Goal: Ask a question: Seek information or help from site administrators or community

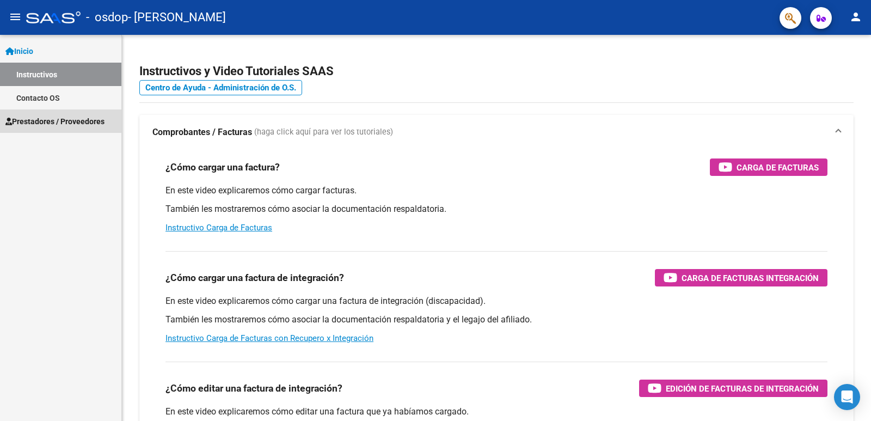
click at [73, 112] on link "Prestadores / Proveedores" at bounding box center [60, 120] width 121 height 23
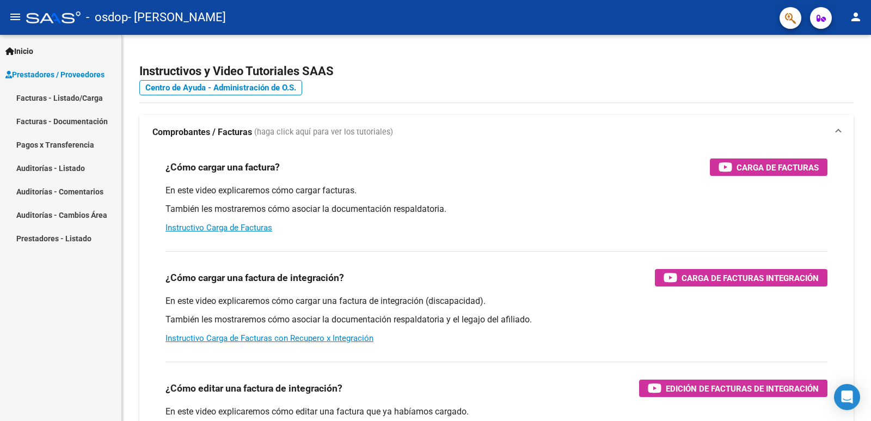
click at [89, 100] on link "Facturas - Listado/Carga" at bounding box center [60, 97] width 121 height 23
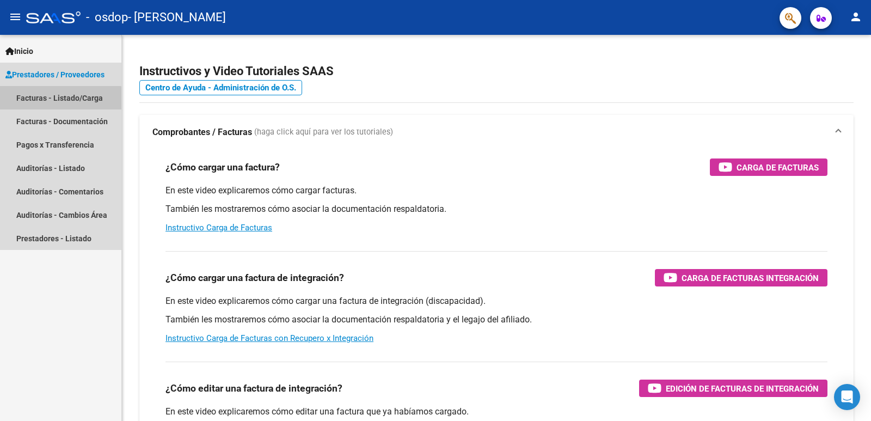
click at [45, 100] on link "Facturas - Listado/Carga" at bounding box center [60, 97] width 121 height 23
click at [46, 74] on span "Prestadores / Proveedores" at bounding box center [54, 75] width 99 height 12
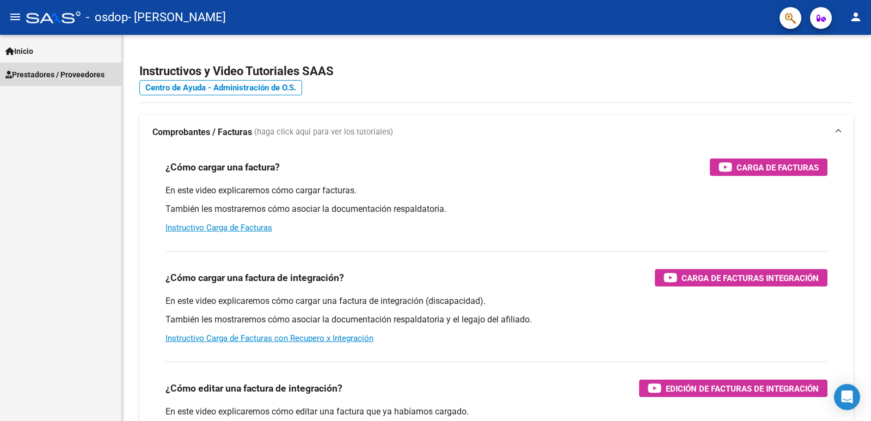
click at [46, 74] on span "Prestadores / Proveedores" at bounding box center [54, 75] width 99 height 12
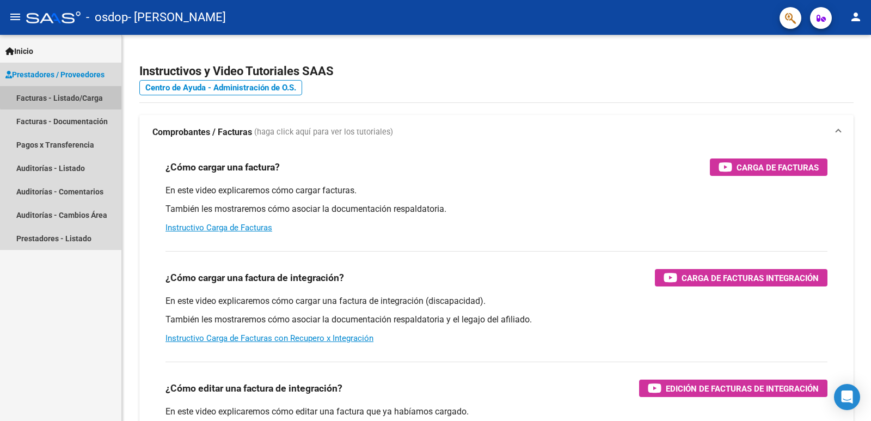
click at [63, 96] on link "Facturas - Listado/Carga" at bounding box center [60, 97] width 121 height 23
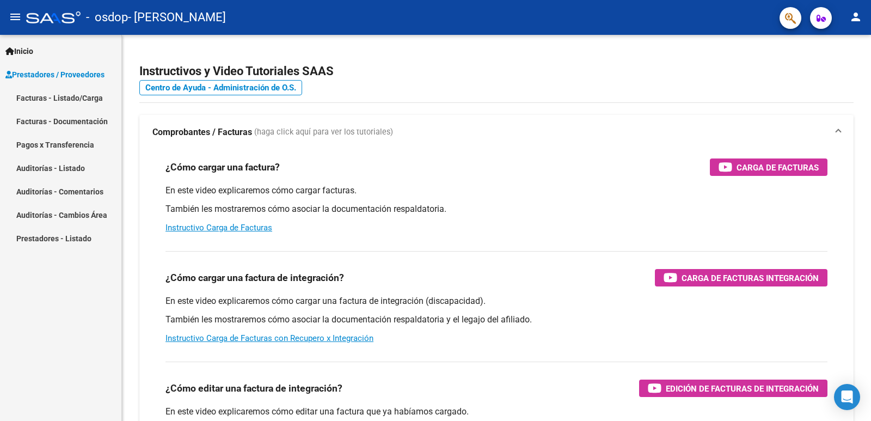
click at [41, 46] on link "Inicio" at bounding box center [60, 50] width 121 height 23
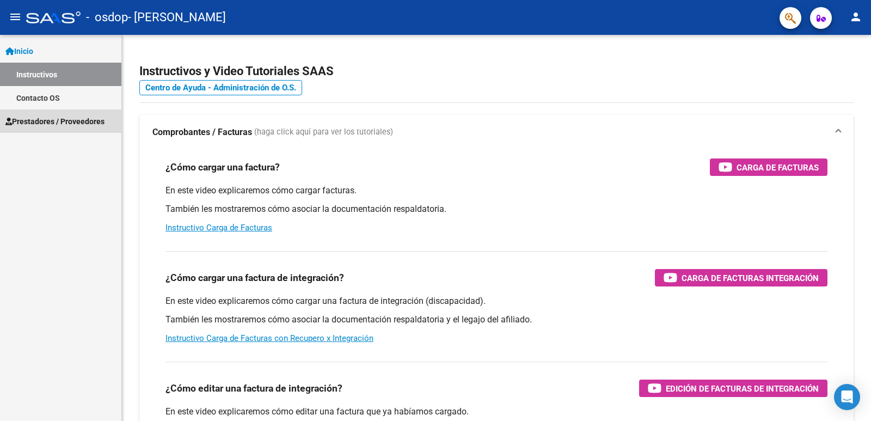
click at [45, 117] on span "Prestadores / Proveedores" at bounding box center [54, 121] width 99 height 12
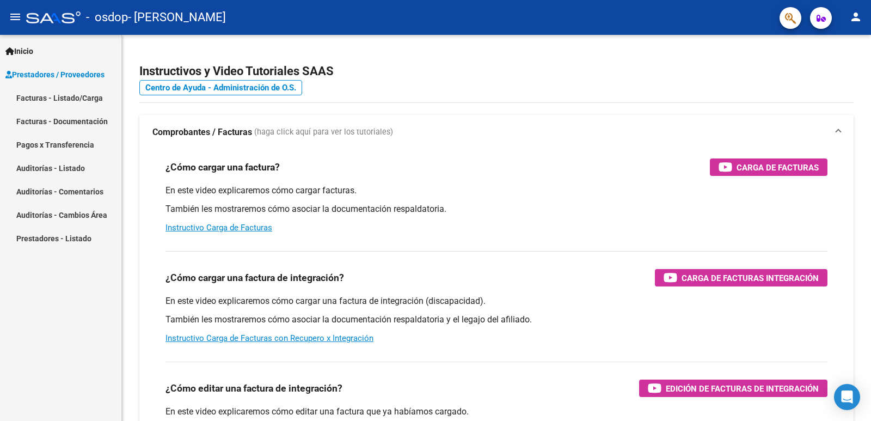
click at [102, 96] on link "Facturas - Listado/Carga" at bounding box center [60, 97] width 121 height 23
click at [67, 121] on link "Facturas - Documentación" at bounding box center [60, 120] width 121 height 23
click at [36, 163] on link "Auditorías - Listado" at bounding box center [60, 167] width 121 height 23
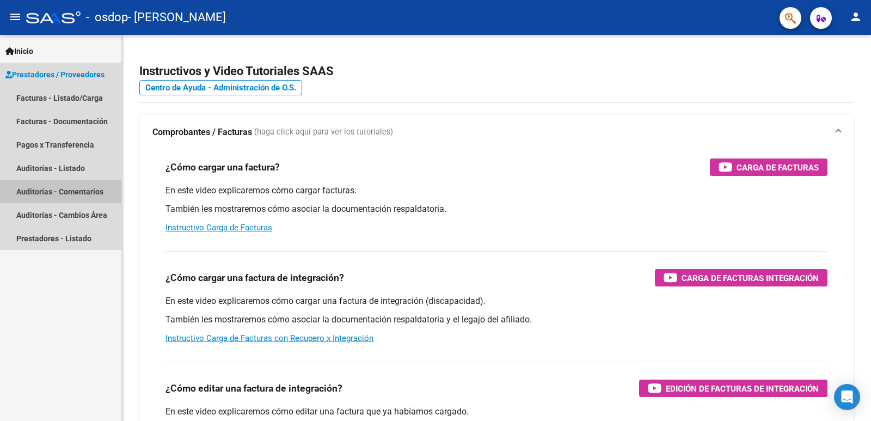
click at [41, 193] on link "Auditorías - Comentarios" at bounding box center [60, 191] width 121 height 23
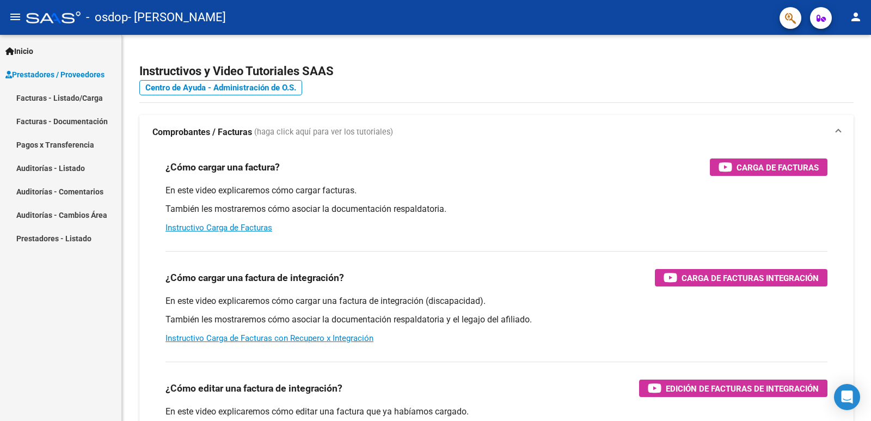
click at [23, 50] on span "Inicio" at bounding box center [19, 51] width 28 height 12
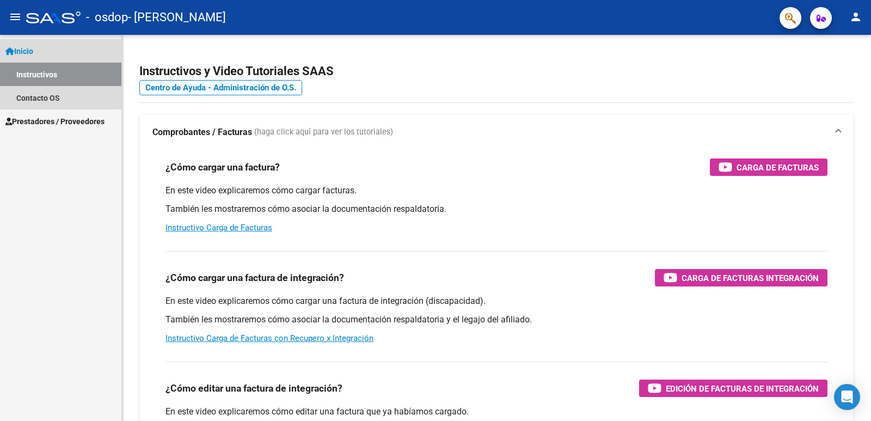
click at [38, 74] on link "Instructivos" at bounding box center [60, 74] width 121 height 23
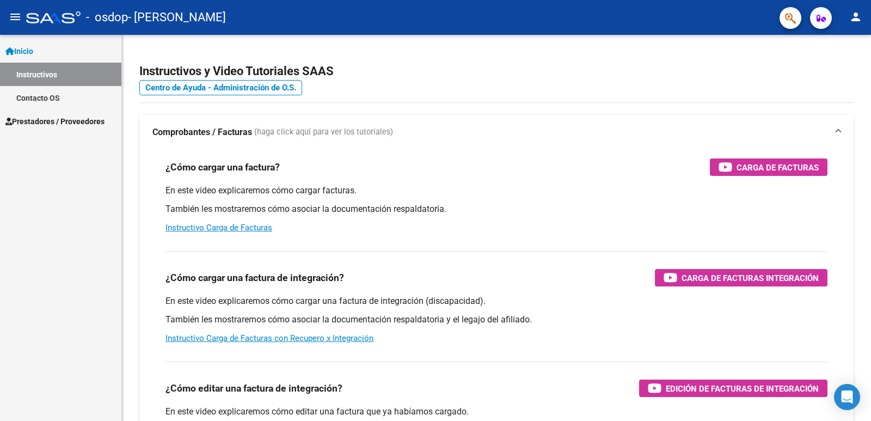
click at [52, 72] on link "Instructivos" at bounding box center [60, 74] width 121 height 23
click at [48, 94] on link "Contacto OS" at bounding box center [60, 97] width 121 height 23
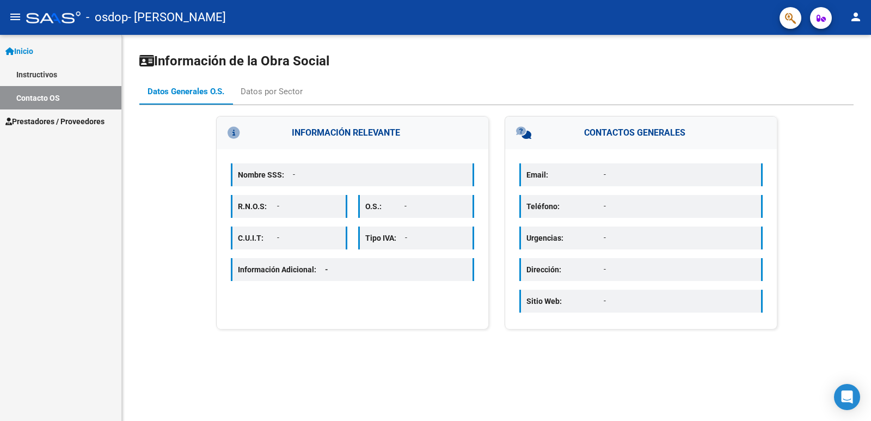
click at [71, 124] on span "Prestadores / Proveedores" at bounding box center [54, 121] width 99 height 12
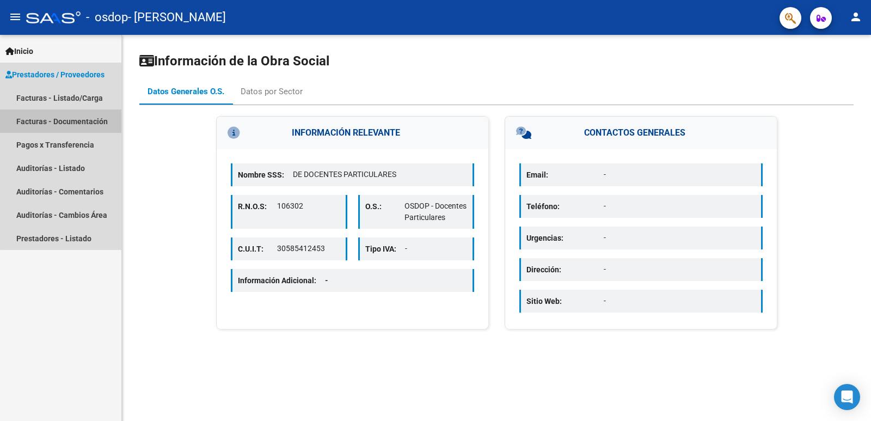
click at [64, 124] on link "Facturas - Documentación" at bounding box center [60, 120] width 121 height 23
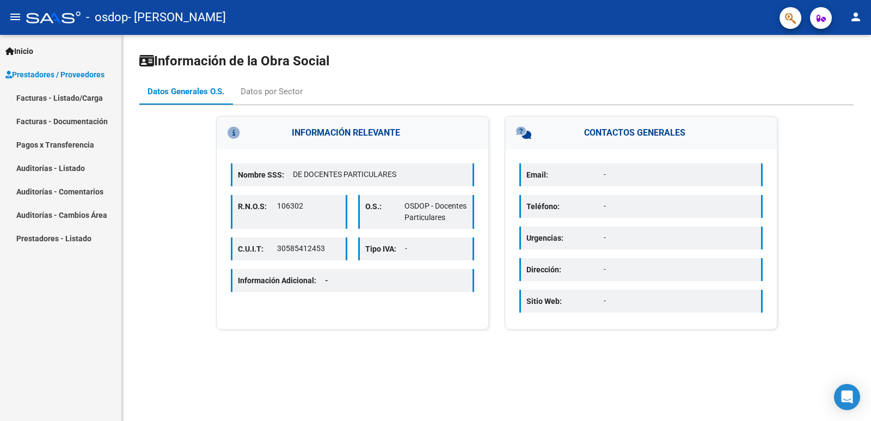
click at [64, 139] on link "Pagos x Transferencia" at bounding box center [60, 144] width 121 height 23
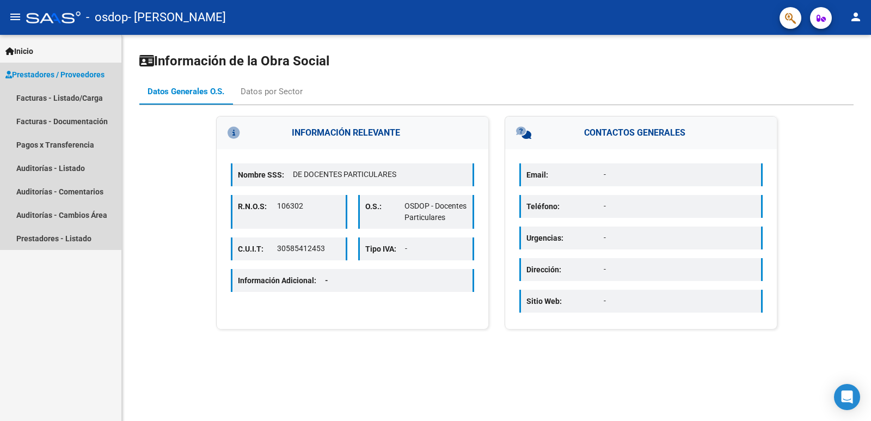
click at [41, 73] on span "Prestadores / Proveedores" at bounding box center [54, 75] width 99 height 12
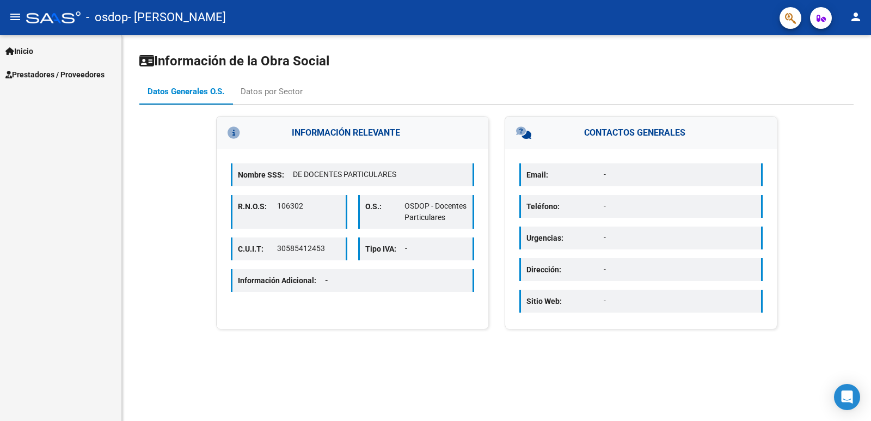
click at [87, 77] on span "Prestadores / Proveedores" at bounding box center [54, 75] width 99 height 12
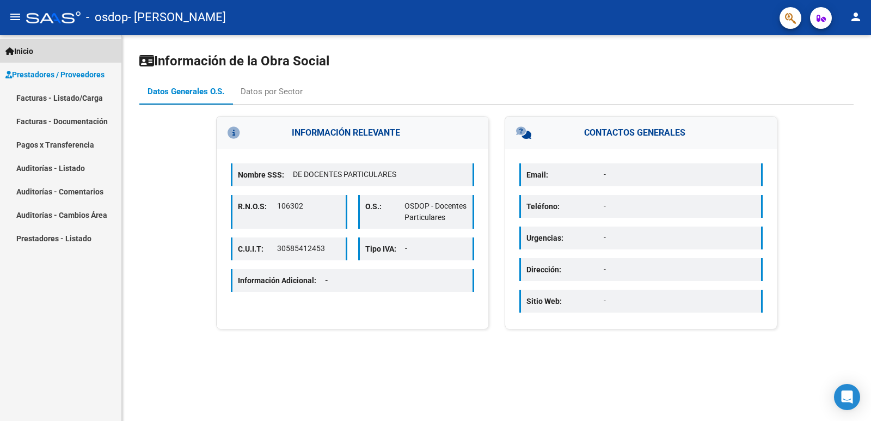
click at [39, 49] on link "Inicio" at bounding box center [60, 50] width 121 height 23
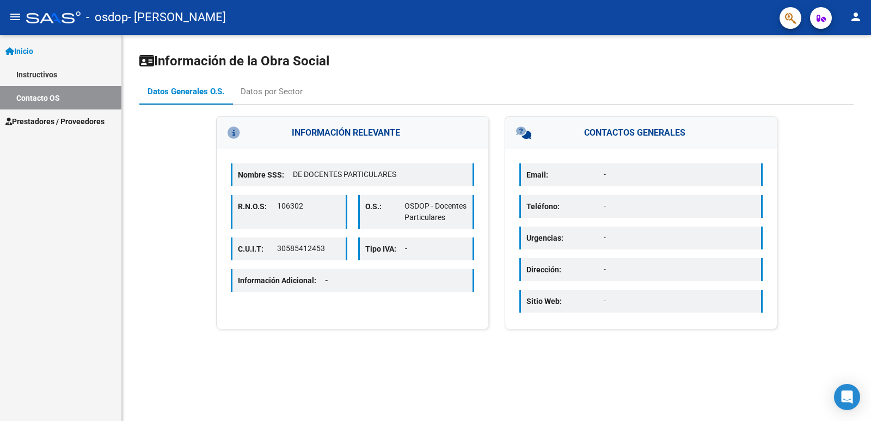
click at [76, 73] on link "Instructivos" at bounding box center [60, 74] width 121 height 23
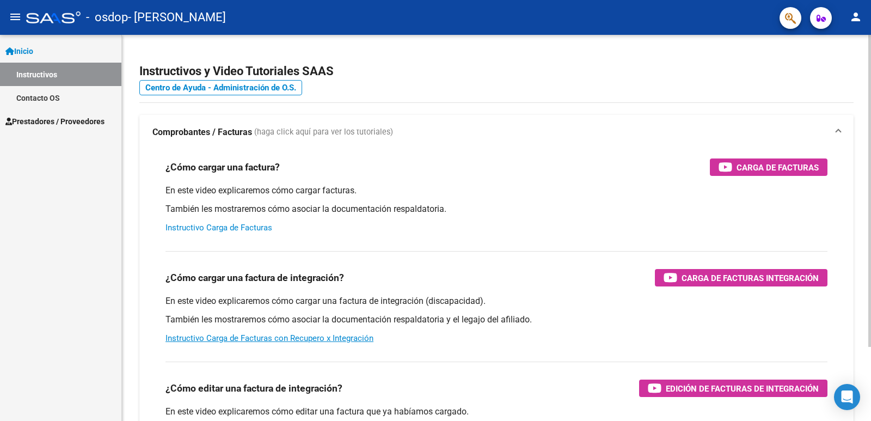
click at [237, 232] on link "Instructivo Carga de Facturas" at bounding box center [218, 228] width 107 height 10
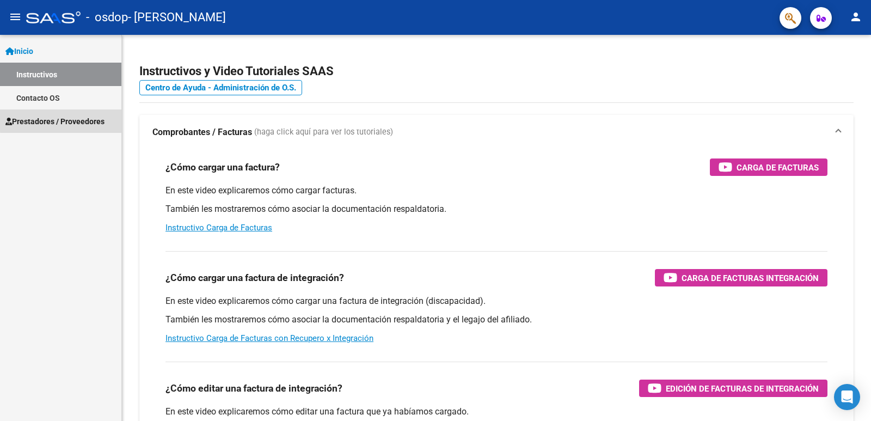
click at [67, 118] on span "Prestadores / Proveedores" at bounding box center [54, 121] width 99 height 12
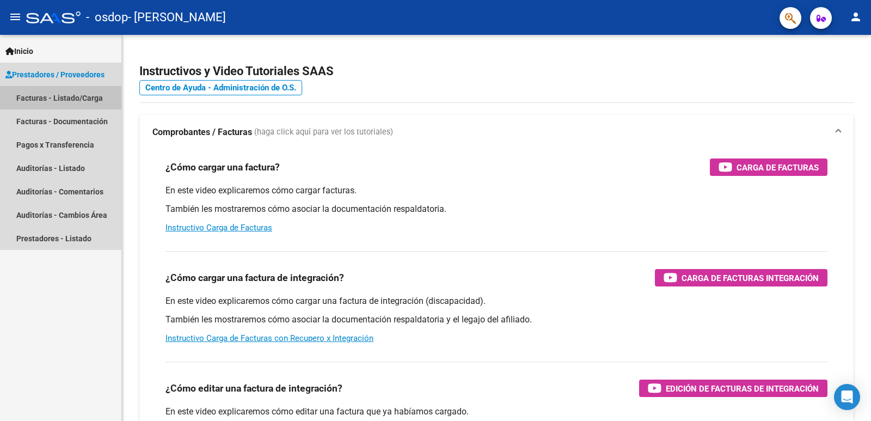
click at [77, 95] on link "Facturas - Listado/Carga" at bounding box center [60, 97] width 121 height 23
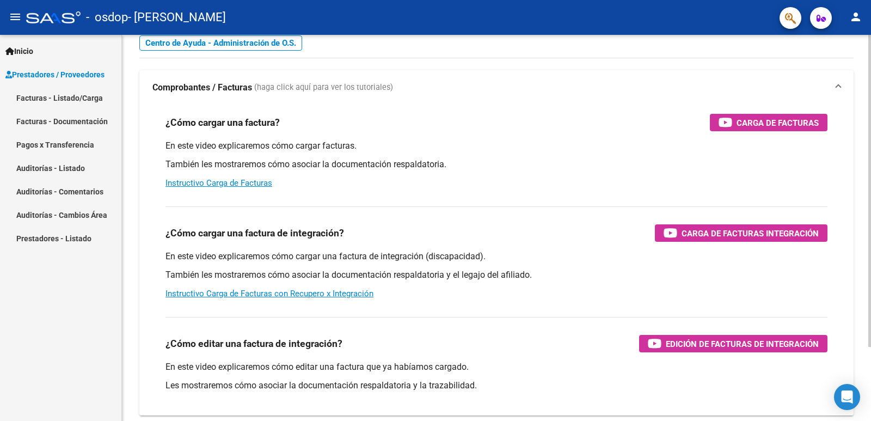
scroll to position [91, 0]
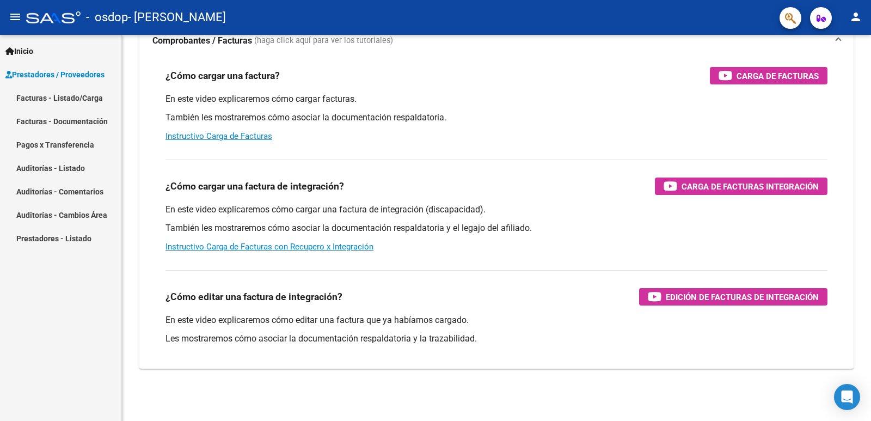
click at [42, 101] on link "Facturas - Listado/Carga" at bounding box center [60, 97] width 121 height 23
click at [32, 119] on link "Facturas - Documentación" at bounding box center [60, 120] width 121 height 23
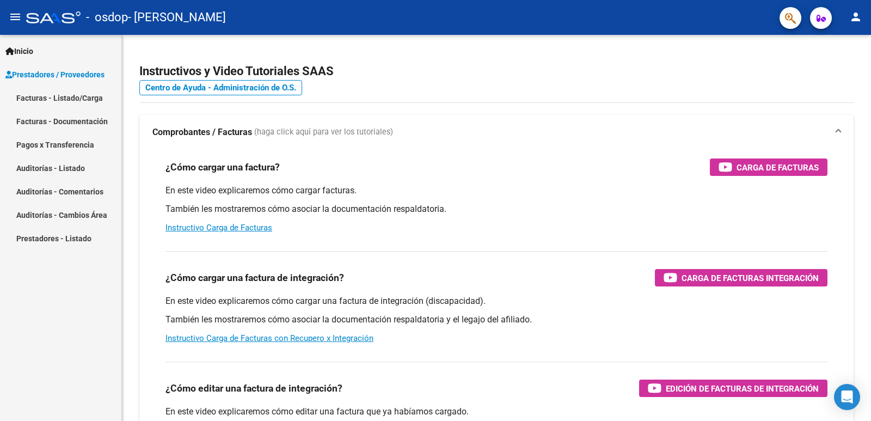
click at [43, 99] on link "Facturas - Listado/Carga" at bounding box center [60, 97] width 121 height 23
click at [856, 399] on div "Open Intercom Messenger" at bounding box center [847, 397] width 29 height 29
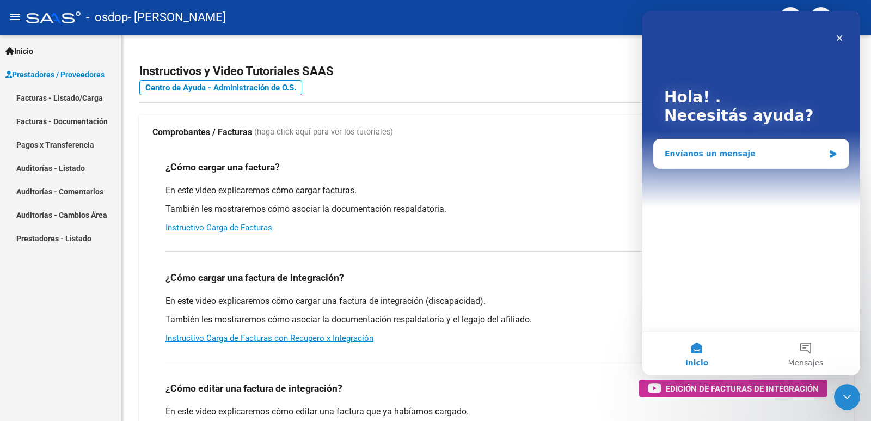
click at [726, 155] on div "Envíanos un mensaje" at bounding box center [743, 153] width 159 height 11
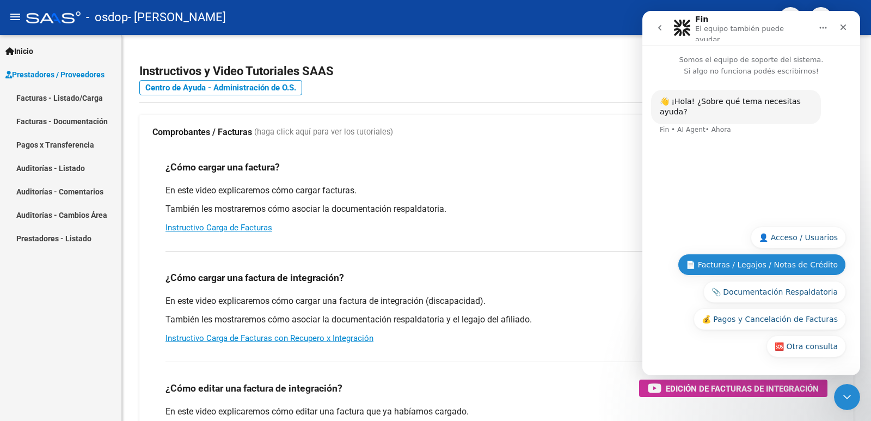
click at [735, 263] on button "📄 Facturas / Legajos / Notas de Crédito" at bounding box center [761, 265] width 168 height 22
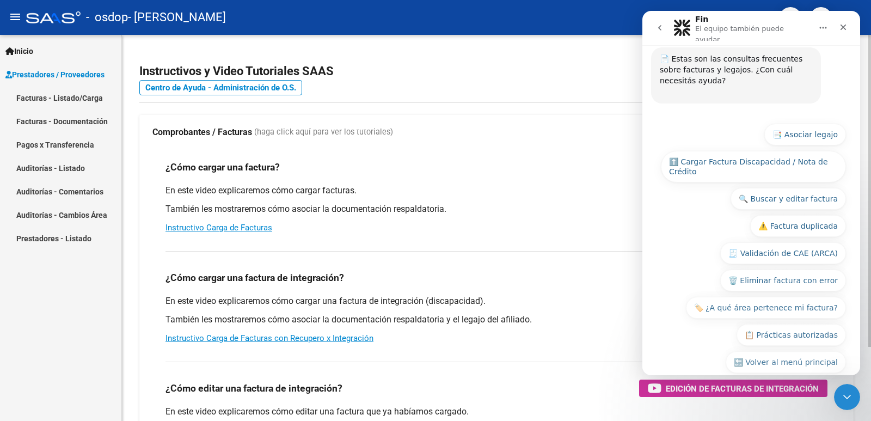
scroll to position [118, 0]
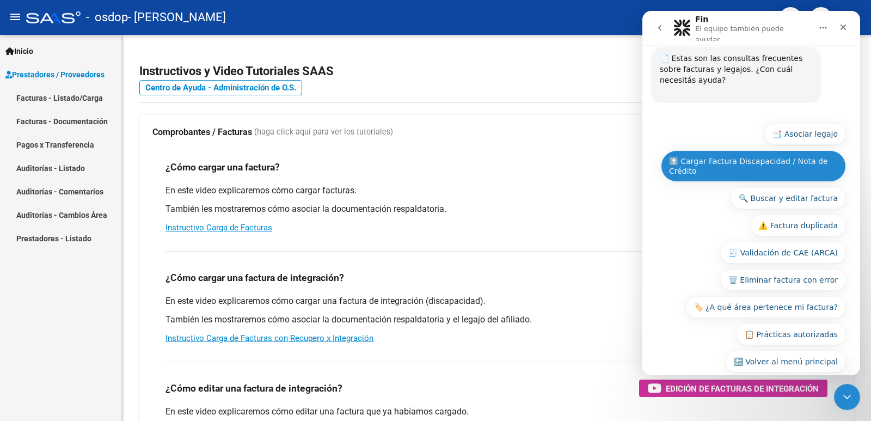
click at [710, 150] on button "⬆️ Cargar Factura Discapacidad / Nota de Crédito" at bounding box center [753, 166] width 185 height 32
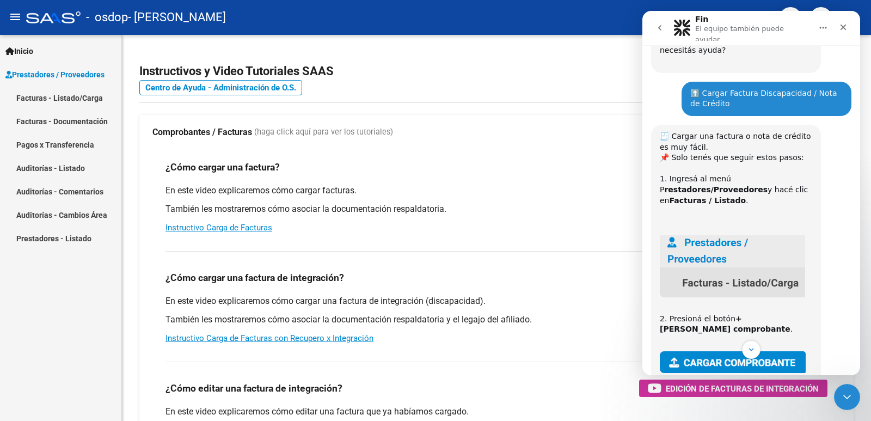
scroll to position [132, 0]
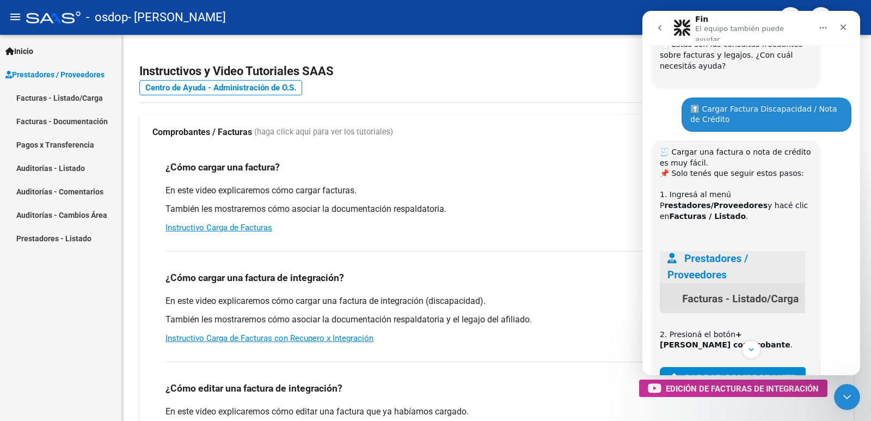
click at [75, 97] on link "Facturas - Listado/Carga" at bounding box center [60, 97] width 121 height 23
click at [67, 97] on link "Facturas - Listado/Carga" at bounding box center [60, 97] width 121 height 23
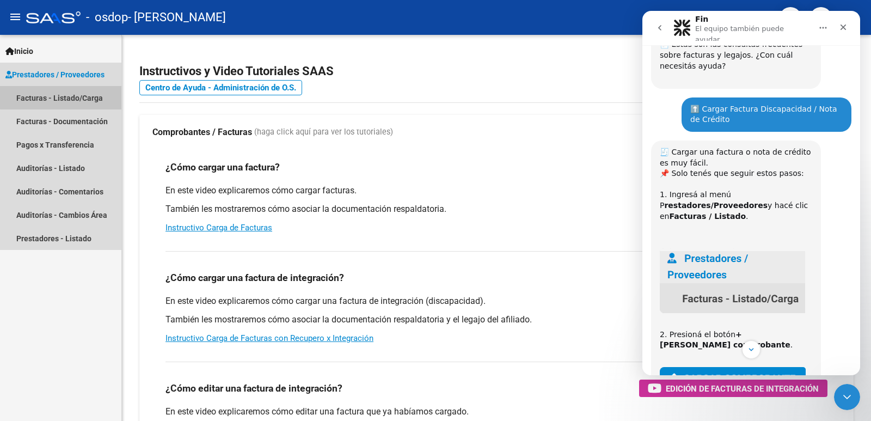
click at [67, 97] on link "Facturas - Listado/Carga" at bounding box center [60, 97] width 121 height 23
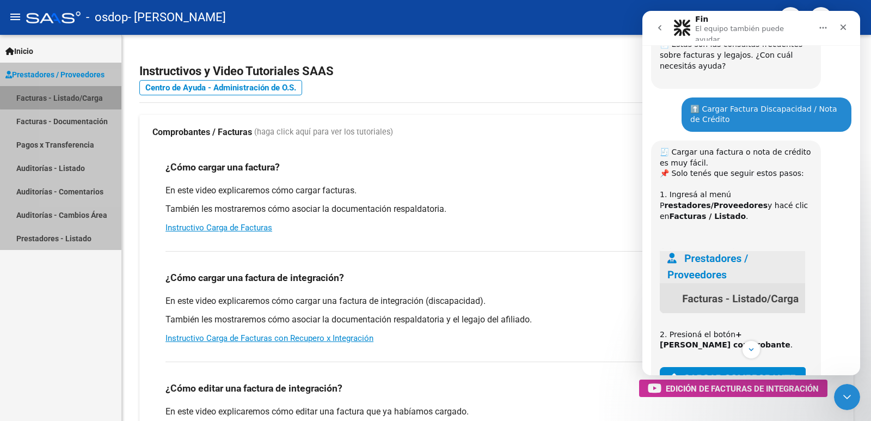
click at [67, 97] on link "Facturas - Listado/Carga" at bounding box center [60, 97] width 121 height 23
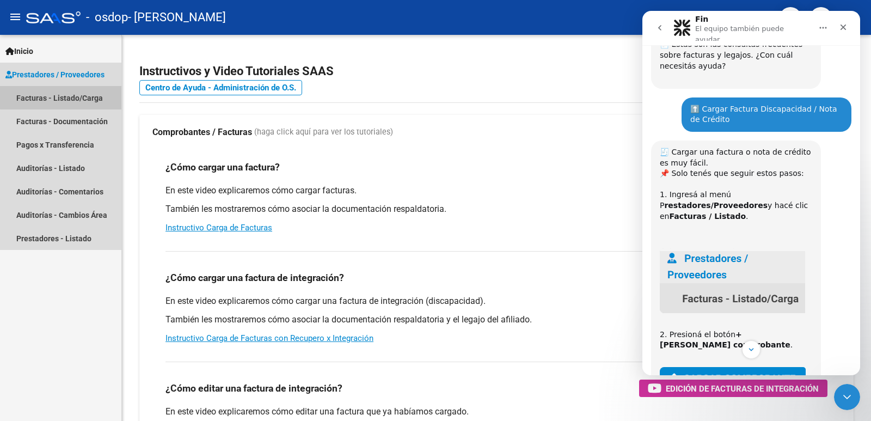
click at [67, 97] on link "Facturas - Listado/Carga" at bounding box center [60, 97] width 121 height 23
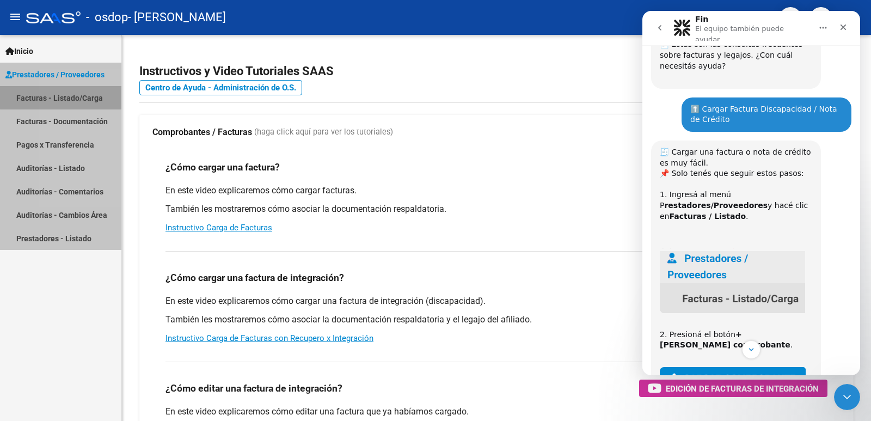
click at [67, 97] on link "Facturas - Listado/Carga" at bounding box center [60, 97] width 121 height 23
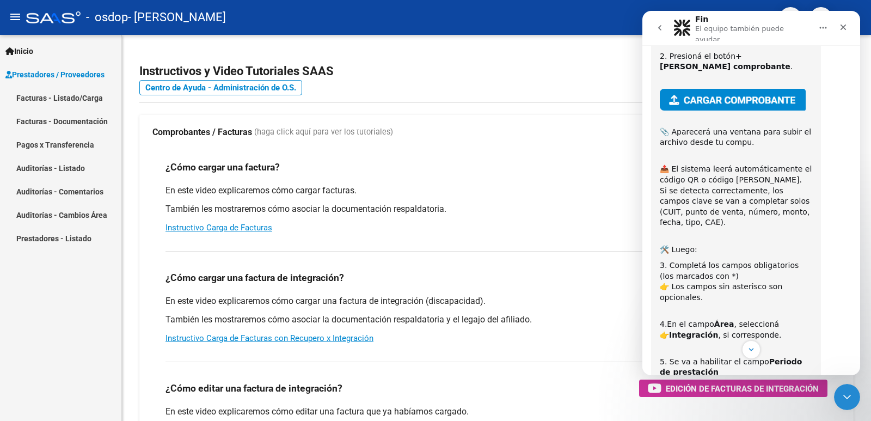
scroll to position [513, 0]
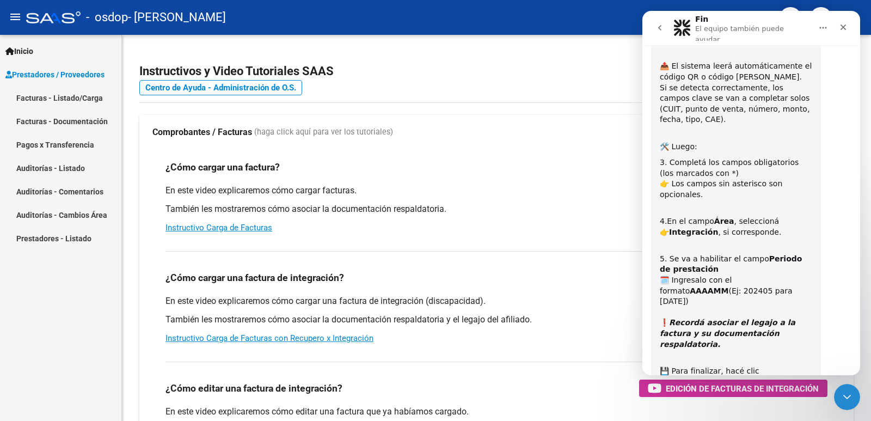
click at [811, 414] on button "⏭️ Continuar" at bounding box center [812, 425] width 65 height 22
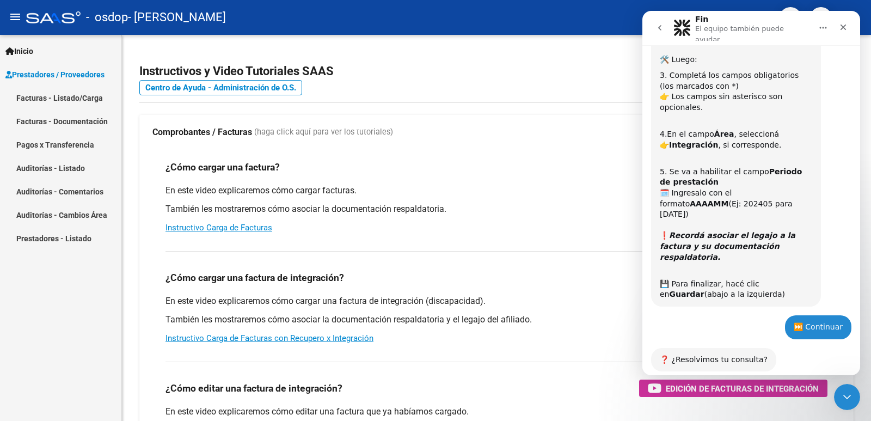
scroll to position [604, 0]
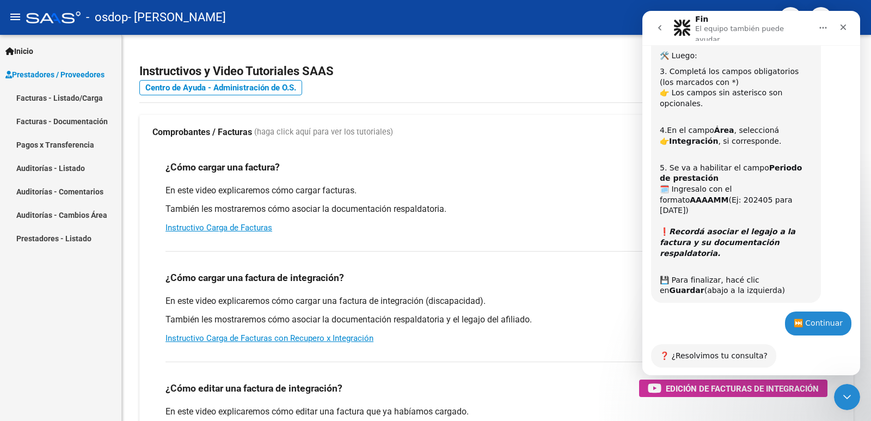
click at [771, 387] on button "❌ No, necesito más ayuda" at bounding box center [786, 398] width 120 height 22
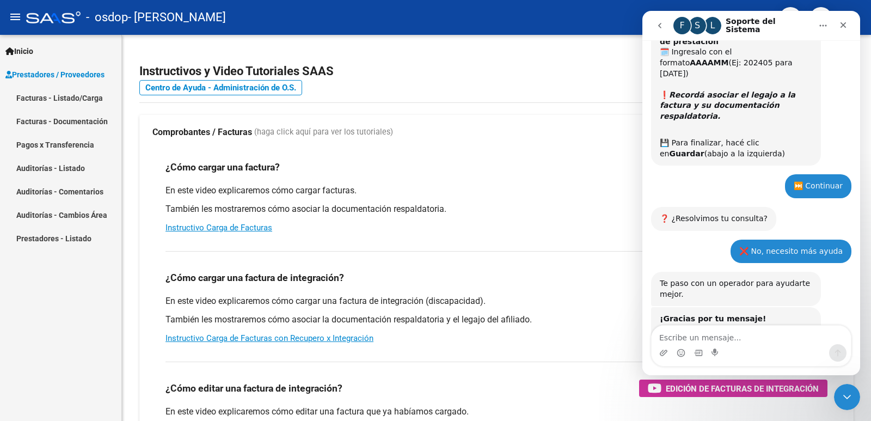
scroll to position [775, 0]
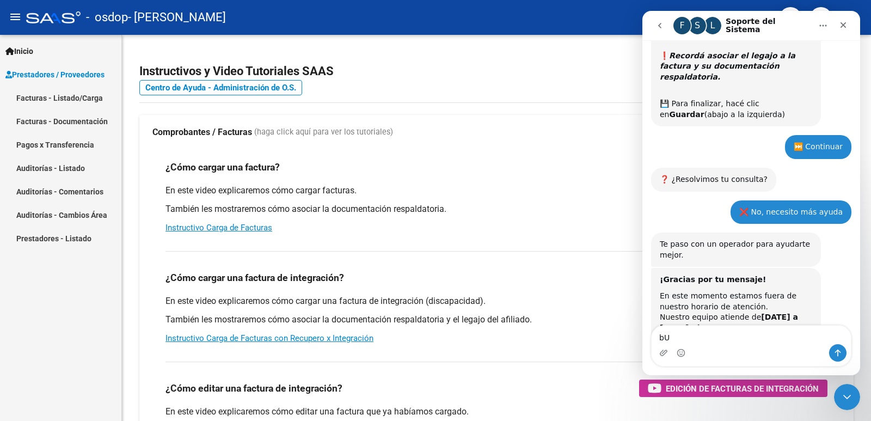
type textarea "b"
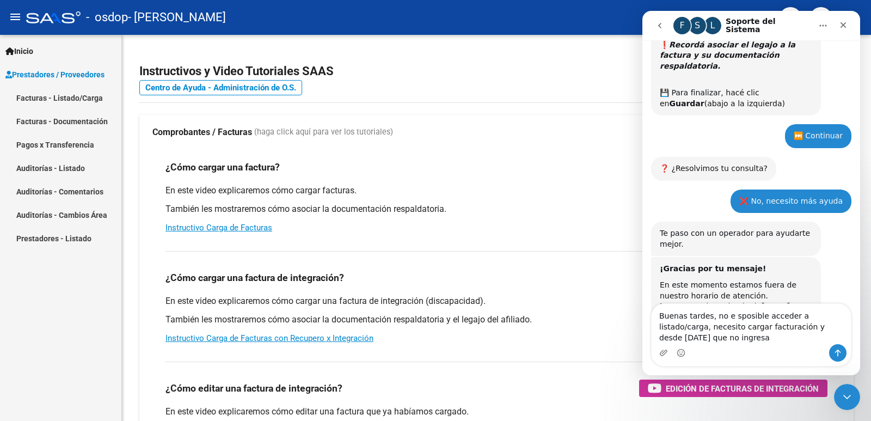
type textarea "Buenas tardes, no e sposible acceder a listado/carga, necesito cargar facturaci…"
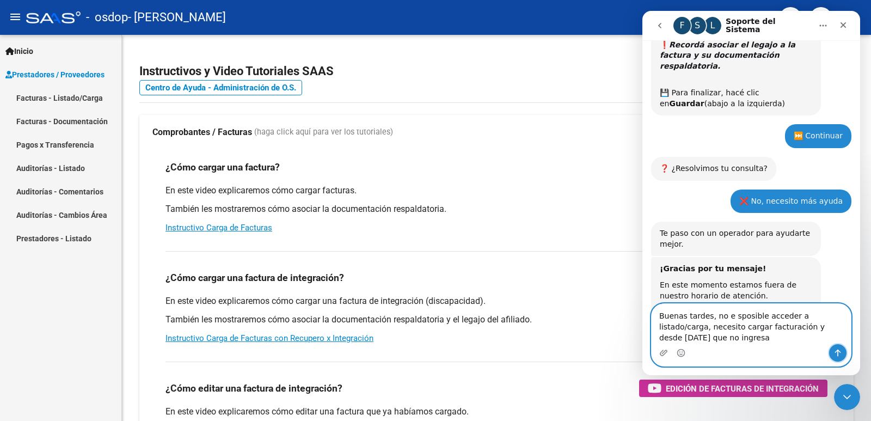
click at [834, 352] on icon "Enviar un mensaje…" at bounding box center [837, 352] width 9 height 9
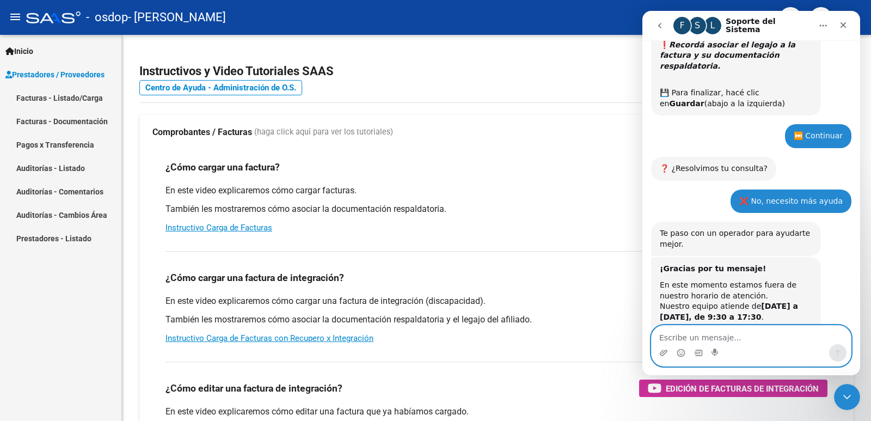
scroll to position [829, 0]
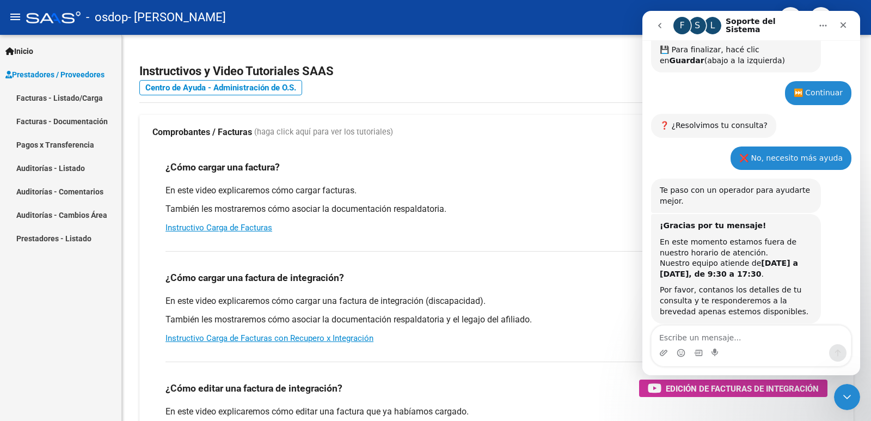
click at [76, 89] on link "Facturas - Listado/Carga" at bounding box center [60, 97] width 121 height 23
click at [75, 93] on link "Facturas - Listado/Carga" at bounding box center [60, 97] width 121 height 23
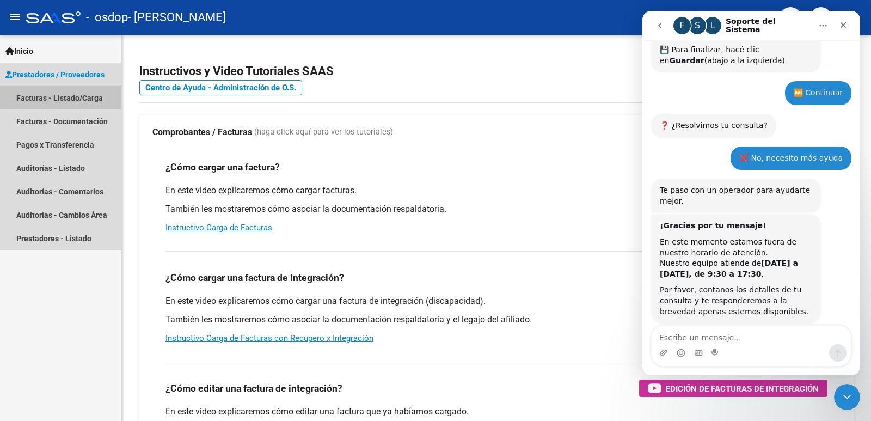
click at [75, 93] on link "Facturas - Listado/Carga" at bounding box center [60, 97] width 121 height 23
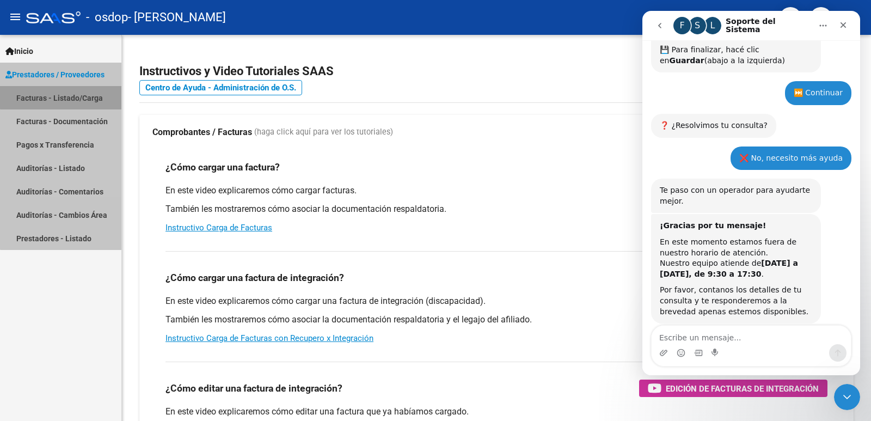
click at [75, 93] on link "Facturas - Listado/Carga" at bounding box center [60, 97] width 121 height 23
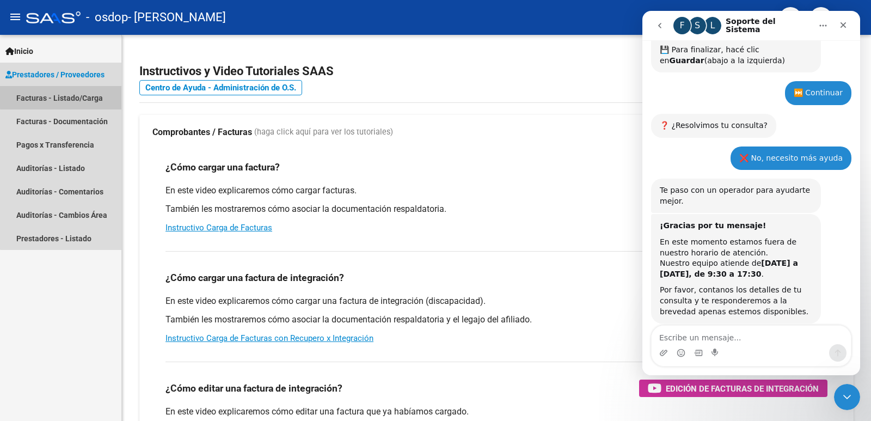
click at [75, 93] on link "Facturas - Listado/Carga" at bounding box center [60, 97] width 121 height 23
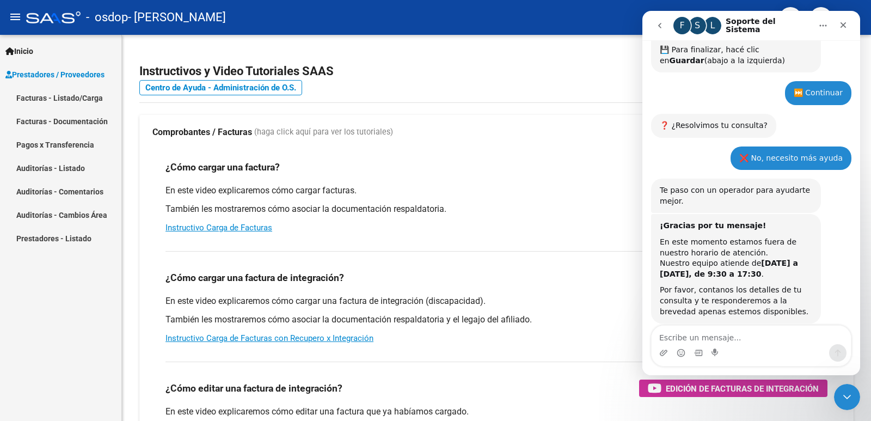
click at [67, 137] on link "Pagos x Transferencia" at bounding box center [60, 144] width 121 height 23
click at [15, 48] on span "Inicio" at bounding box center [19, 51] width 28 height 12
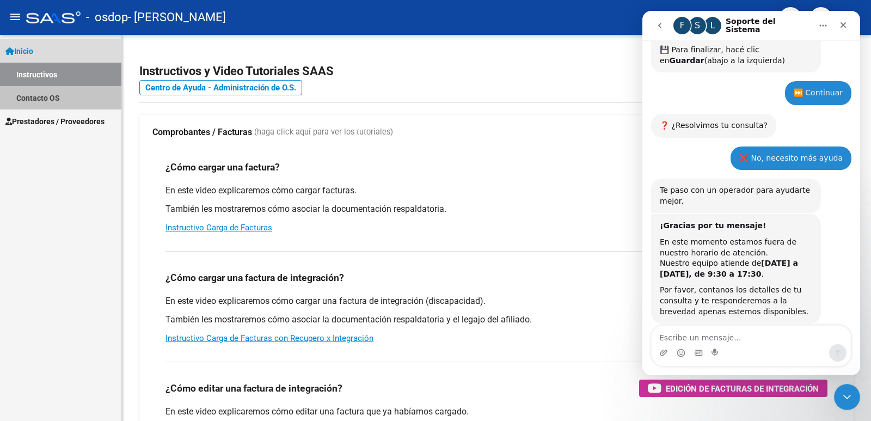
click at [63, 94] on link "Contacto OS" at bounding box center [60, 97] width 121 height 23
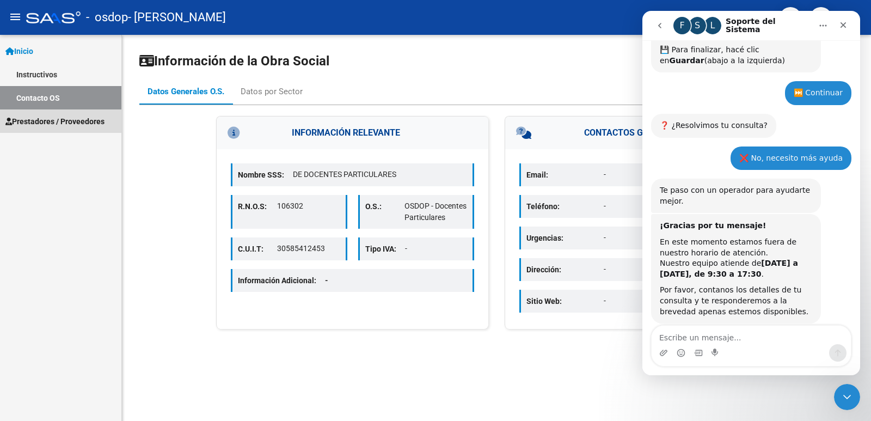
click at [81, 121] on span "Prestadores / Proveedores" at bounding box center [54, 121] width 99 height 12
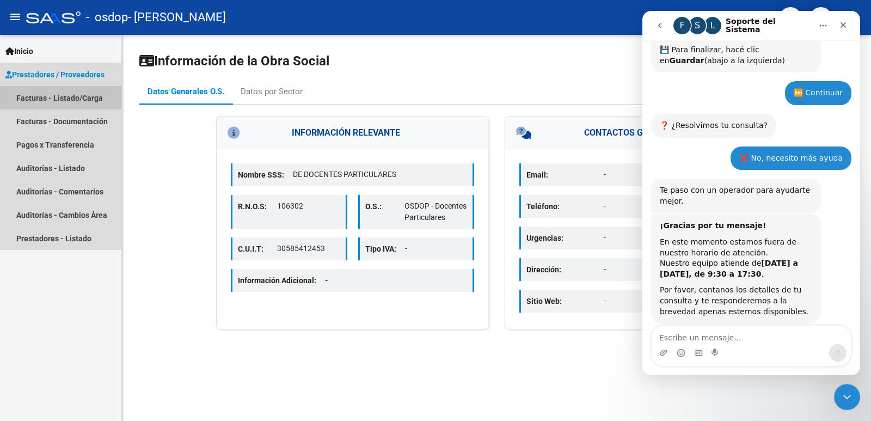
click at [69, 92] on link "Facturas - Listado/Carga" at bounding box center [60, 97] width 121 height 23
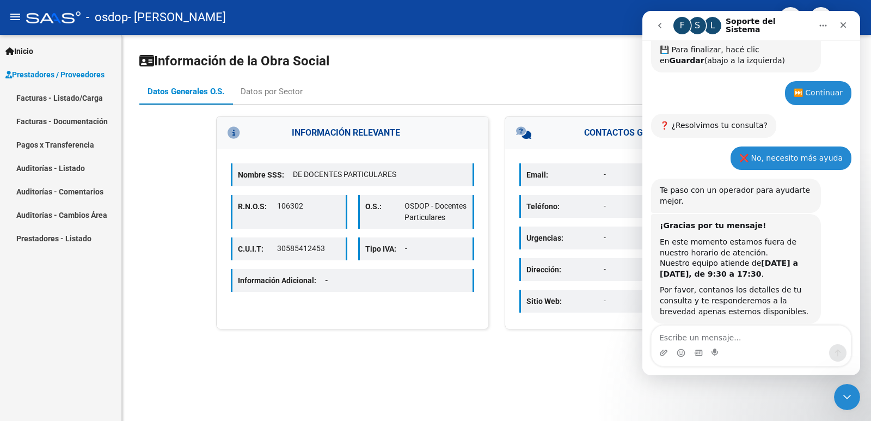
click at [51, 123] on link "Facturas - Documentación" at bounding box center [60, 120] width 121 height 23
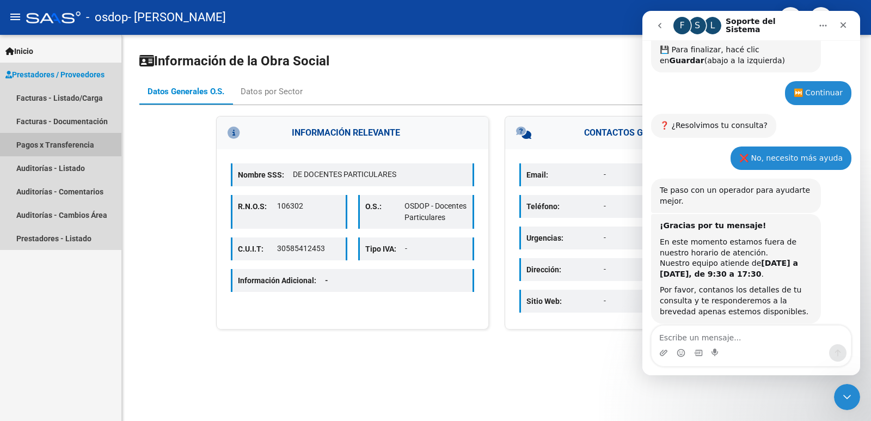
click at [76, 144] on link "Pagos x Transferencia" at bounding box center [60, 144] width 121 height 23
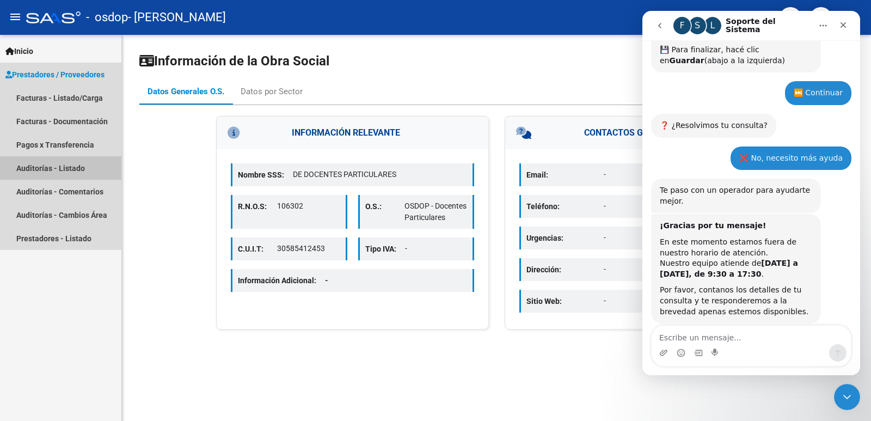
click at [74, 168] on link "Auditorías - Listado" at bounding box center [60, 167] width 121 height 23
click at [74, 192] on link "Auditorías - Comentarios" at bounding box center [60, 191] width 121 height 23
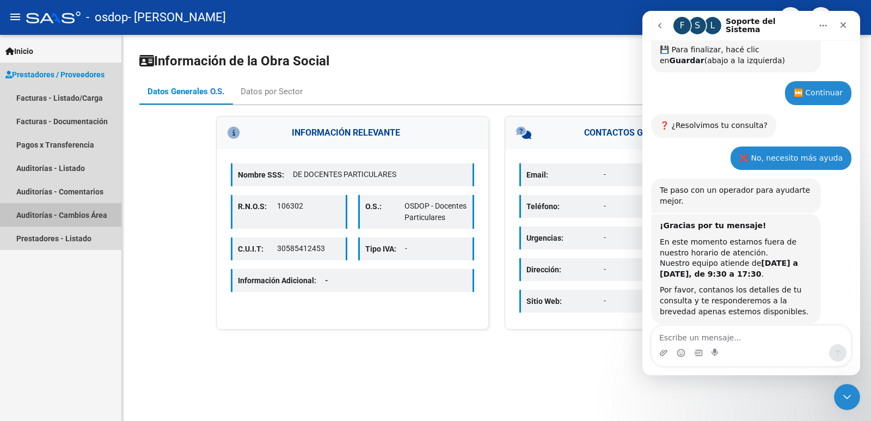
click at [78, 216] on link "Auditorías - Cambios Área" at bounding box center [60, 214] width 121 height 23
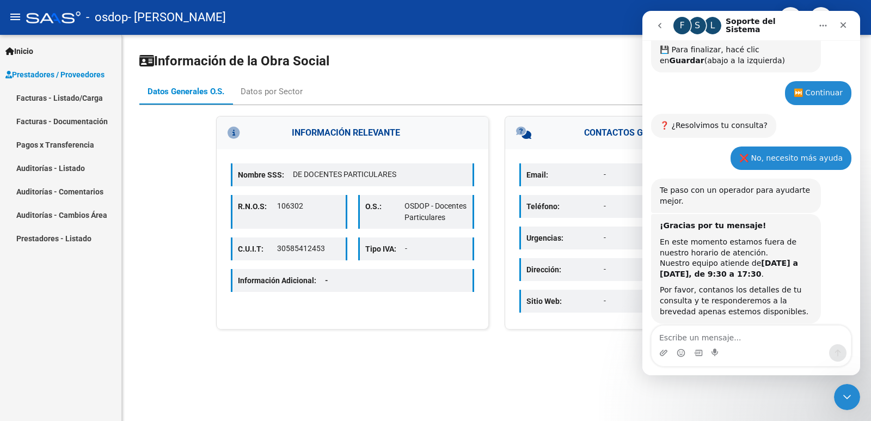
click at [82, 236] on link "Prestadores - Listado" at bounding box center [60, 237] width 121 height 23
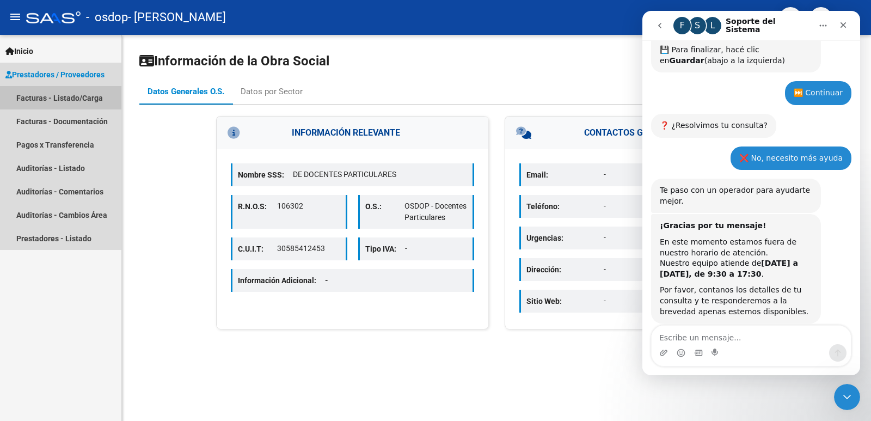
click at [62, 100] on link "Facturas - Listado/Carga" at bounding box center [60, 97] width 121 height 23
click at [80, 95] on link "Facturas - Listado/Carga" at bounding box center [60, 97] width 121 height 23
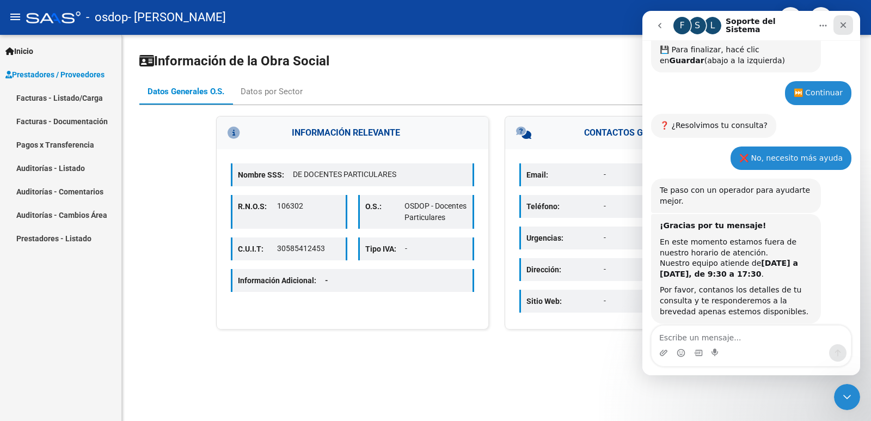
click at [845, 27] on icon "Cerrar" at bounding box center [843, 25] width 6 height 6
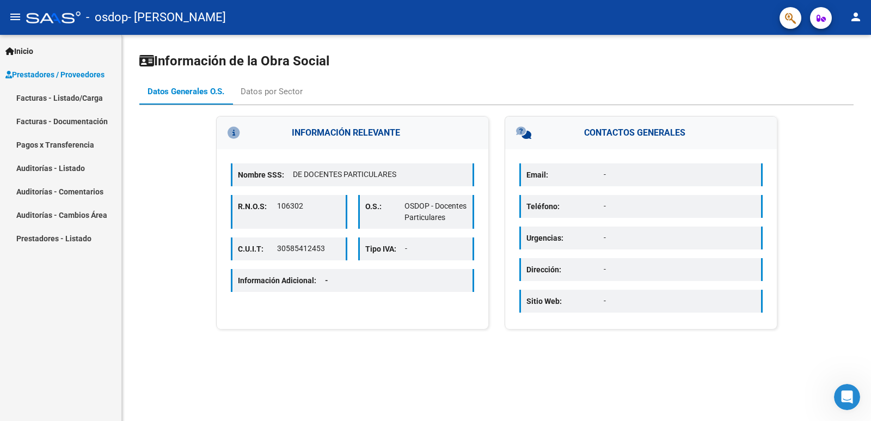
scroll to position [829, 0]
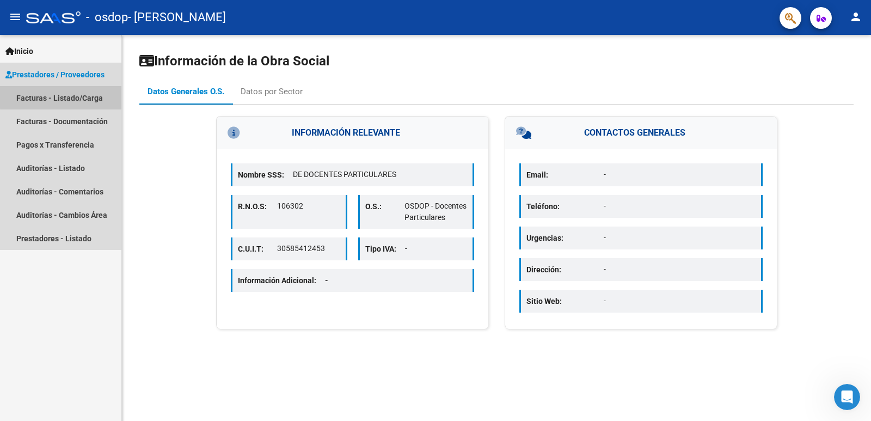
click at [61, 95] on link "Facturas - Listado/Carga" at bounding box center [60, 97] width 121 height 23
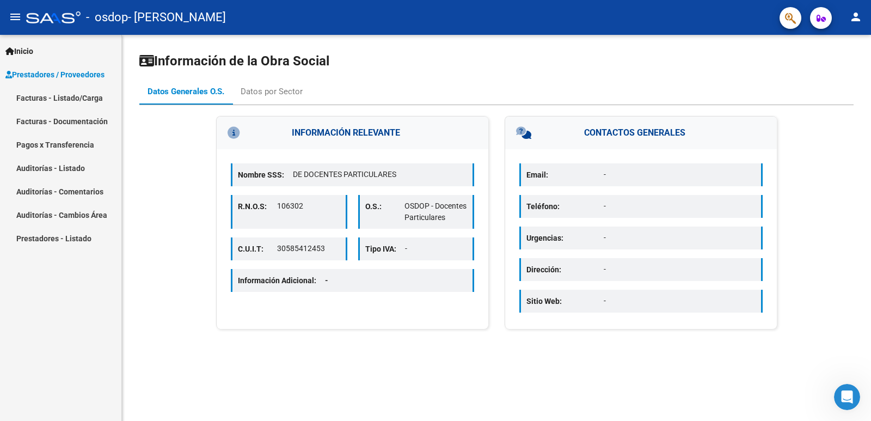
click at [61, 95] on link "Facturas - Listado/Carga" at bounding box center [60, 97] width 121 height 23
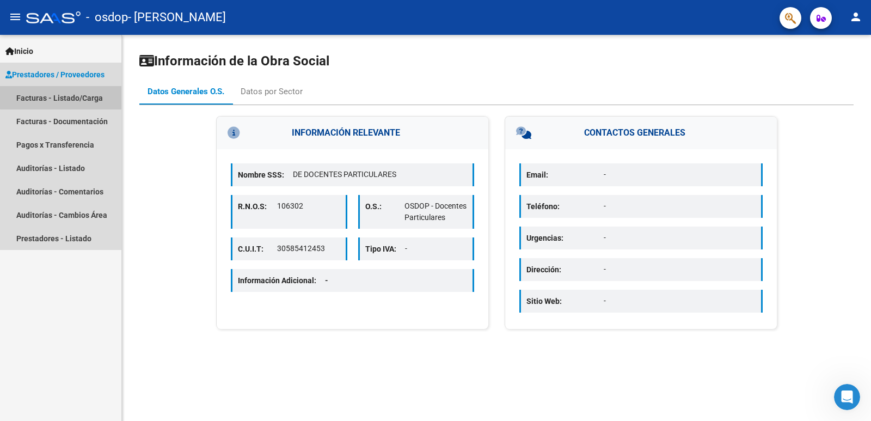
click at [61, 95] on link "Facturas - Listado/Carga" at bounding box center [60, 97] width 121 height 23
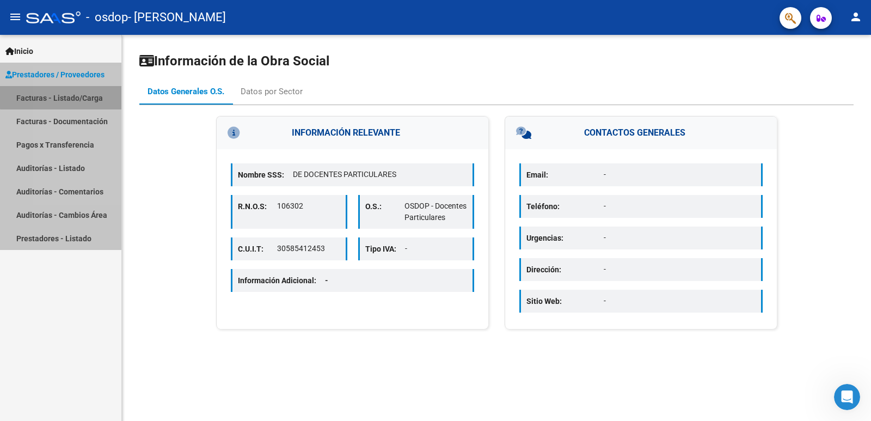
click at [61, 95] on link "Facturas - Listado/Carga" at bounding box center [60, 97] width 121 height 23
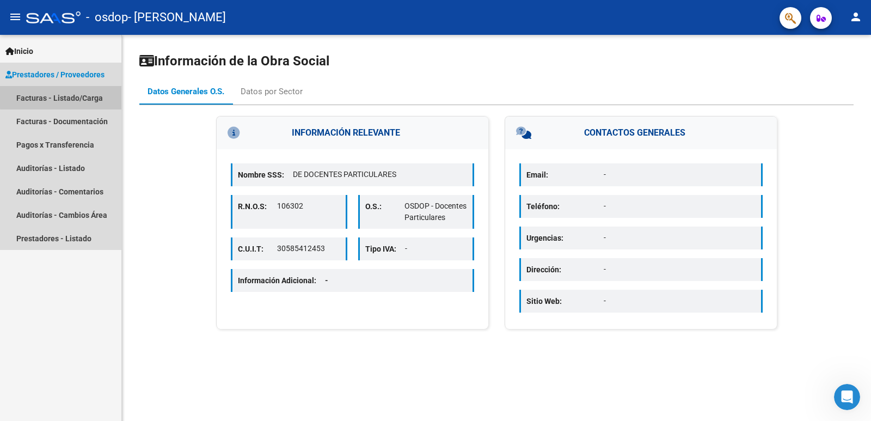
click at [61, 95] on link "Facturas - Listado/Carga" at bounding box center [60, 97] width 121 height 23
click at [35, 104] on link "Facturas - Listado/Carga" at bounding box center [60, 97] width 121 height 23
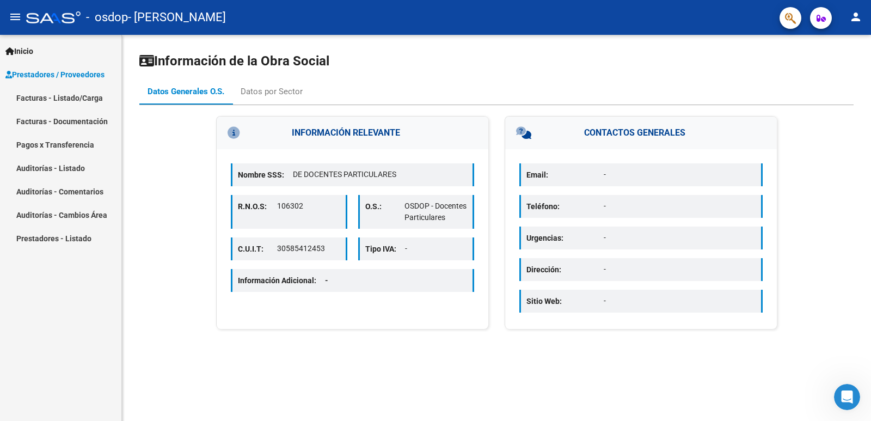
click at [31, 46] on span "Inicio" at bounding box center [19, 51] width 28 height 12
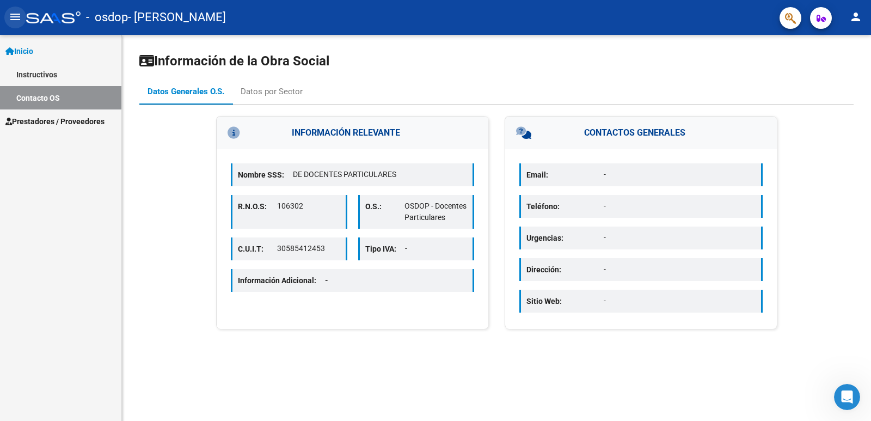
click at [8, 14] on button "menu" at bounding box center [15, 18] width 22 height 22
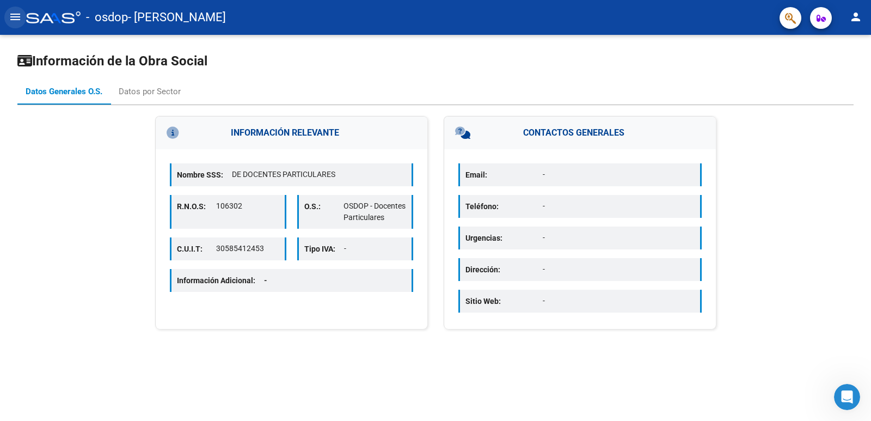
click at [15, 18] on mat-icon "menu" at bounding box center [15, 16] width 13 height 13
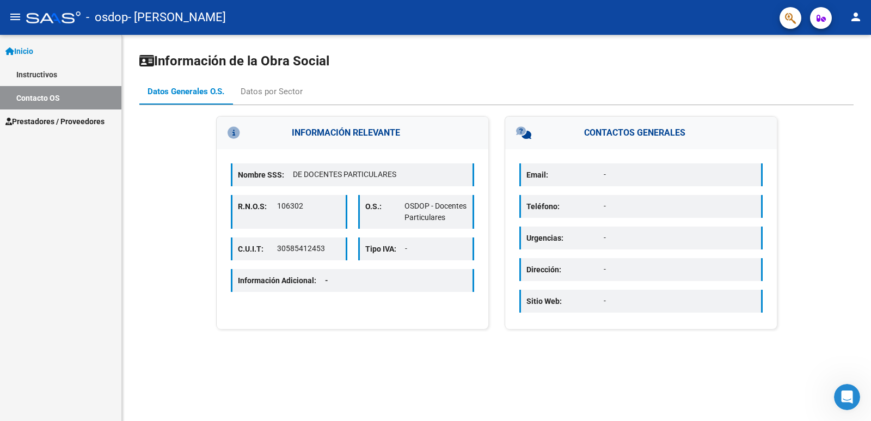
click at [39, 66] on link "Instructivos" at bounding box center [60, 74] width 121 height 23
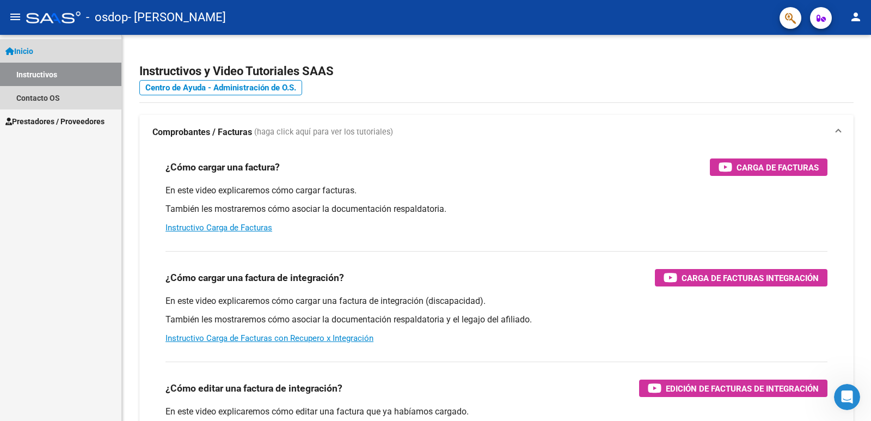
click at [45, 49] on link "Inicio" at bounding box center [60, 50] width 121 height 23
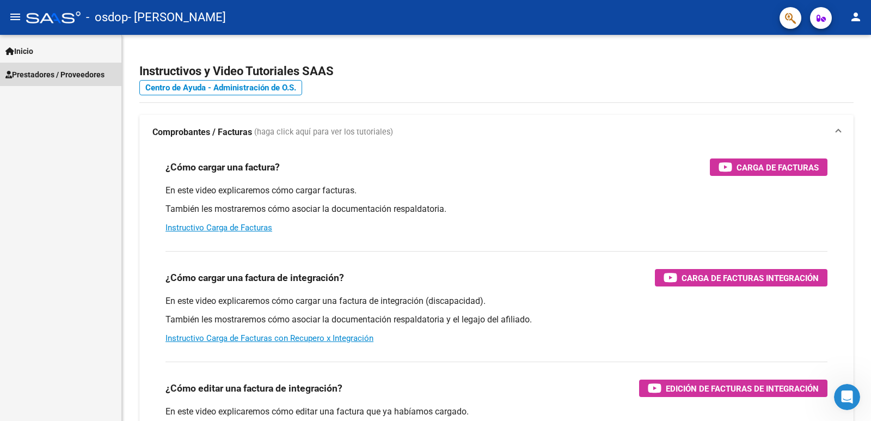
click at [74, 77] on span "Prestadores / Proveedores" at bounding box center [54, 75] width 99 height 12
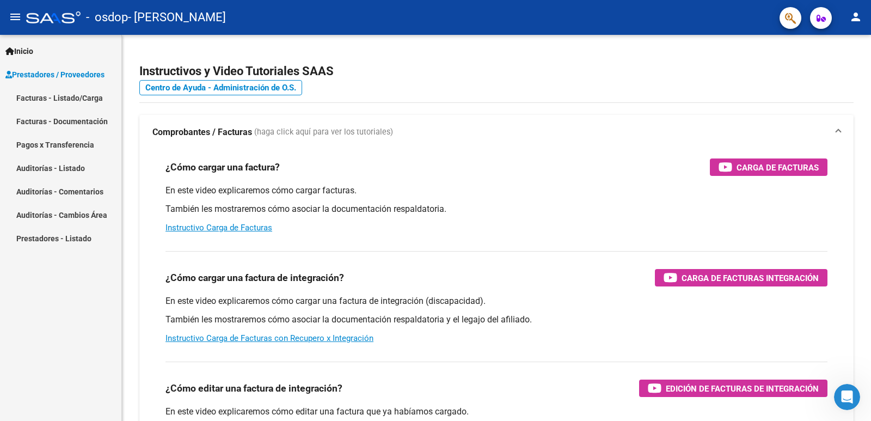
click at [82, 95] on link "Facturas - Listado/Carga" at bounding box center [60, 97] width 121 height 23
click at [83, 94] on link "Facturas - Listado/Carga" at bounding box center [60, 97] width 121 height 23
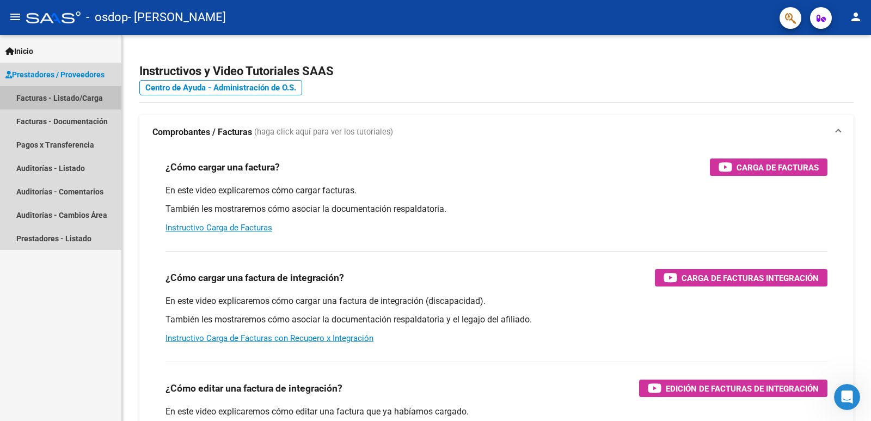
click at [83, 94] on link "Facturas - Listado/Carga" at bounding box center [60, 97] width 121 height 23
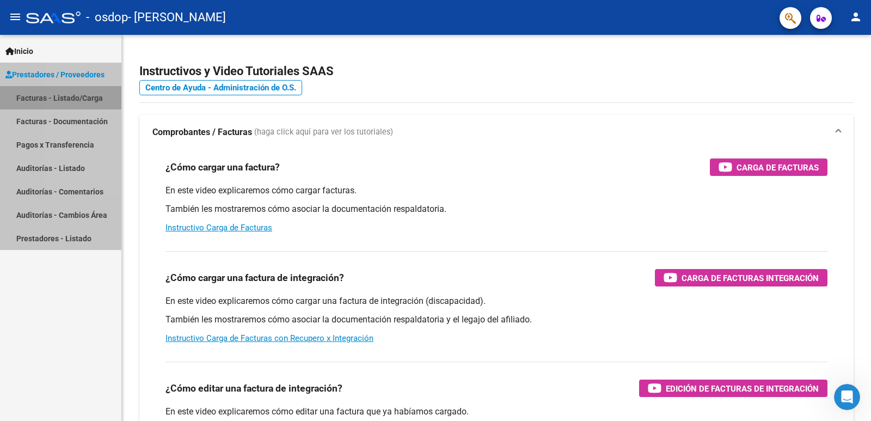
click at [83, 94] on link "Facturas - Listado/Carga" at bounding box center [60, 97] width 121 height 23
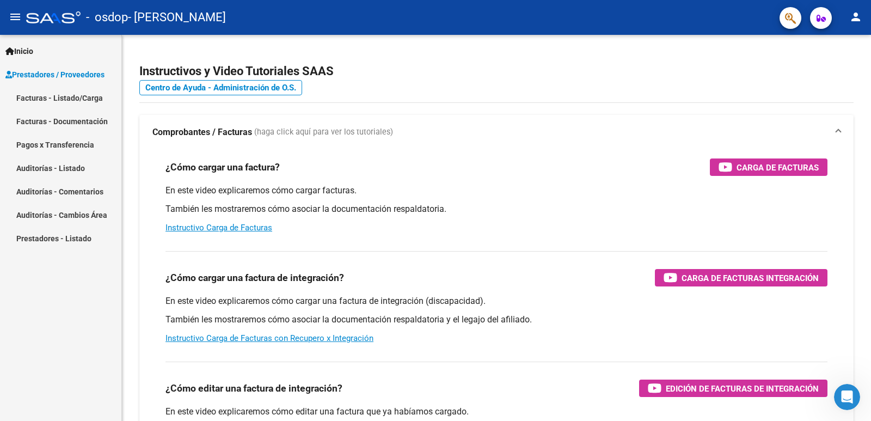
click at [83, 94] on link "Facturas - Listado/Carga" at bounding box center [60, 97] width 121 height 23
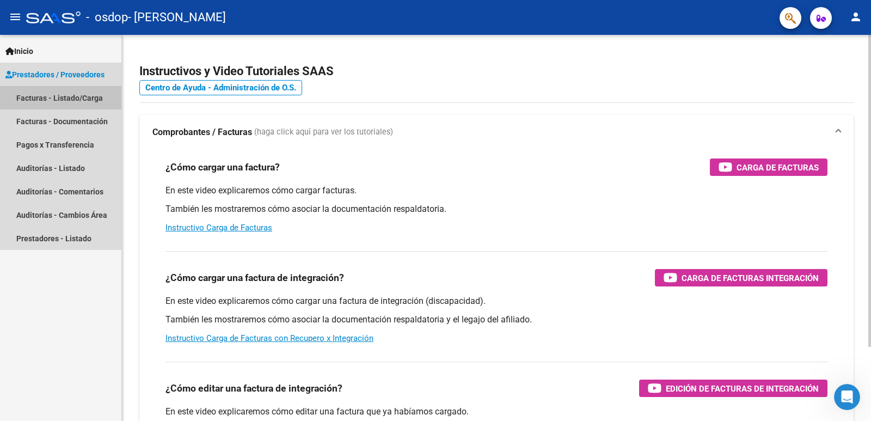
drag, startPoint x: 83, startPoint y: 94, endPoint x: 289, endPoint y: 99, distance: 205.7
click at [93, 94] on link "Facturas - Listado/Carga" at bounding box center [60, 97] width 121 height 23
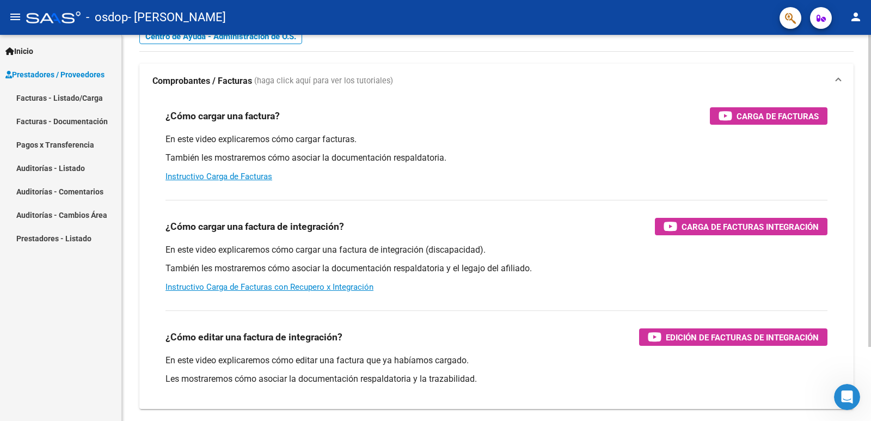
scroll to position [91, 0]
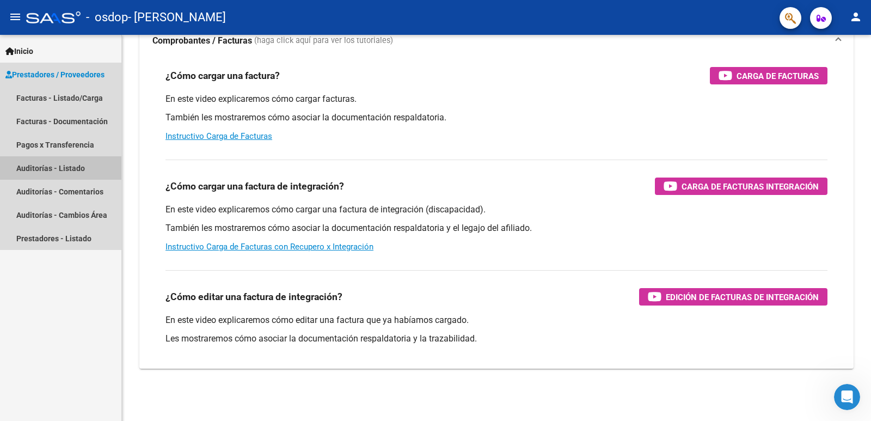
click at [19, 172] on link "Auditorías - Listado" at bounding box center [60, 167] width 121 height 23
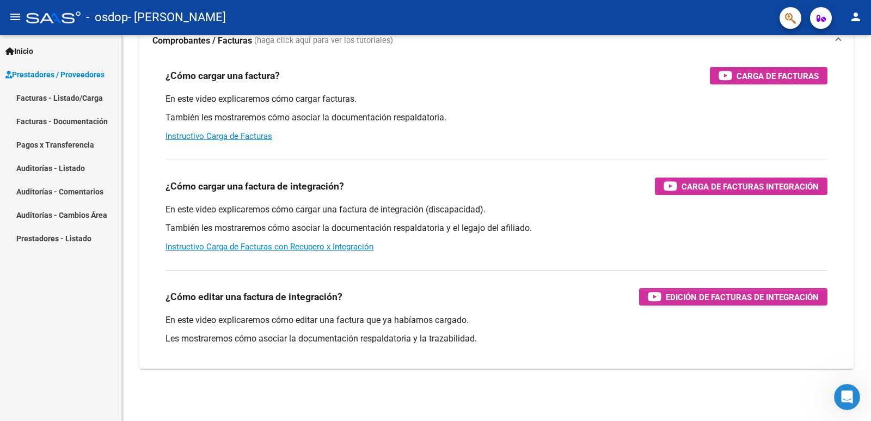
click at [37, 187] on link "Auditorías - Comentarios" at bounding box center [60, 191] width 121 height 23
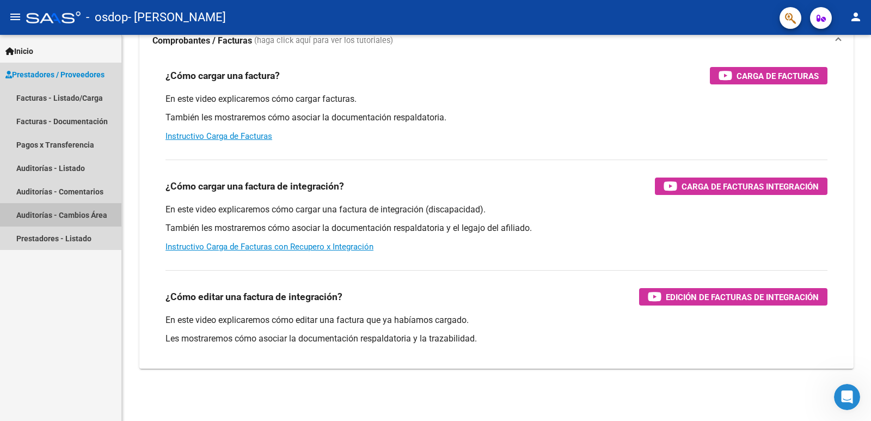
click at [42, 204] on link "Auditorías - Cambios Área" at bounding box center [60, 214] width 121 height 23
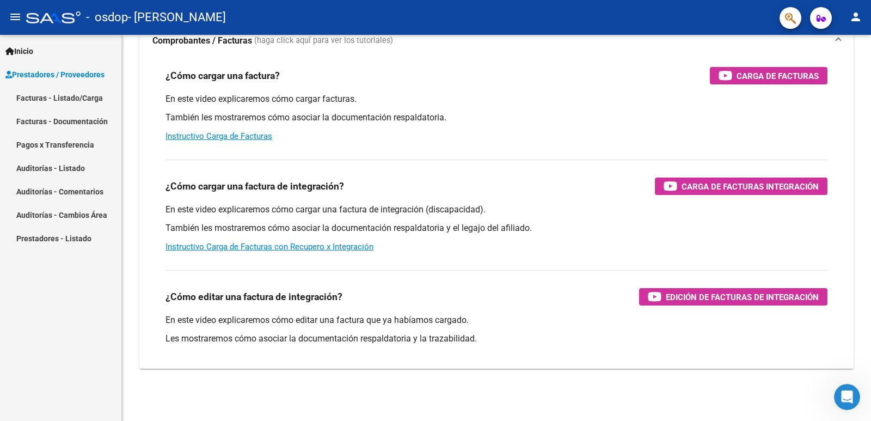
click at [46, 219] on link "Auditorías - Cambios Área" at bounding box center [60, 214] width 121 height 23
click at [52, 248] on link "Prestadores - Listado" at bounding box center [60, 237] width 121 height 23
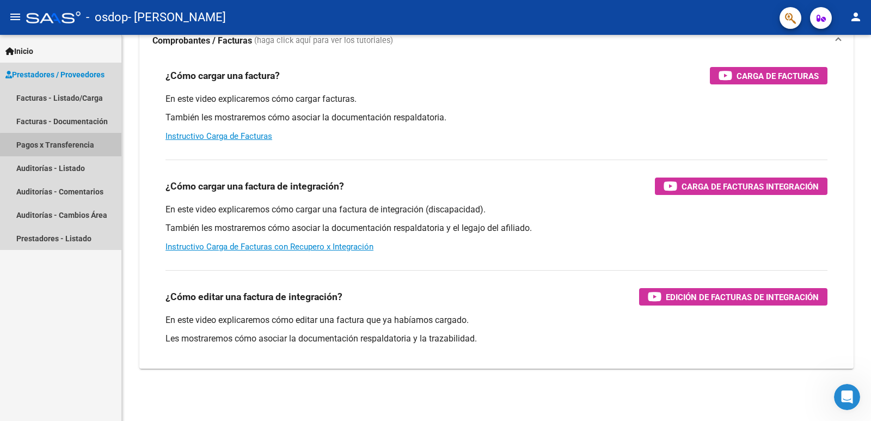
click at [67, 154] on link "Pagos x Transferencia" at bounding box center [60, 144] width 121 height 23
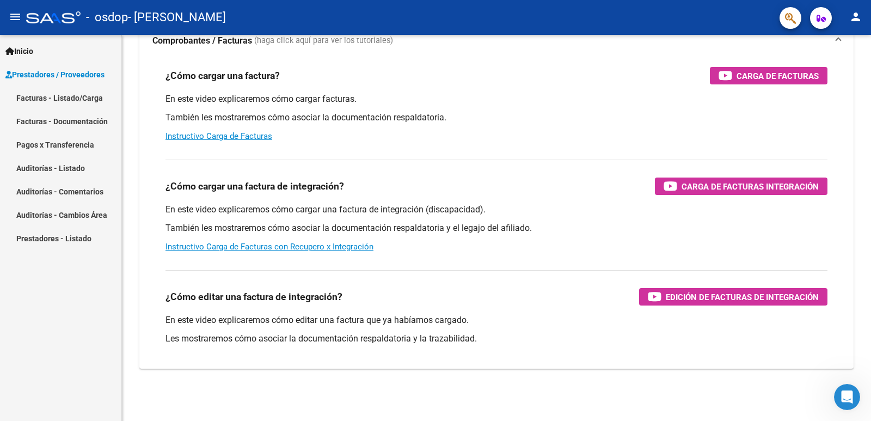
click at [78, 97] on link "Facturas - Listado/Carga" at bounding box center [60, 97] width 121 height 23
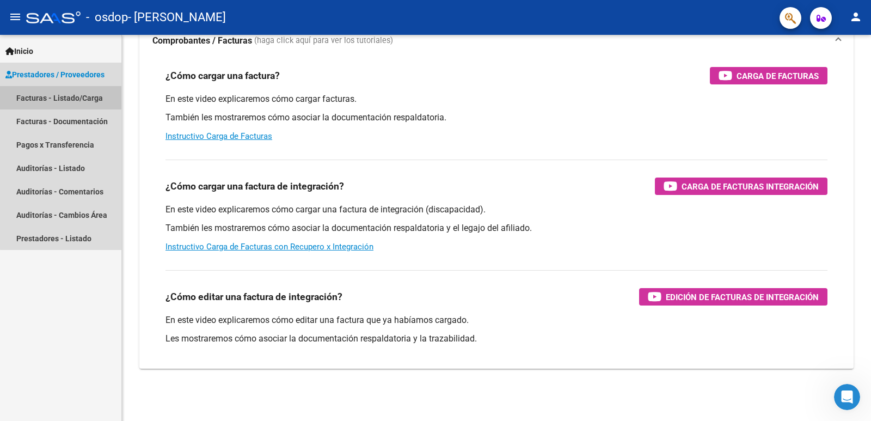
click at [78, 96] on link "Facturas - Listado/Carga" at bounding box center [60, 97] width 121 height 23
